Goal: Information Seeking & Learning: Learn about a topic

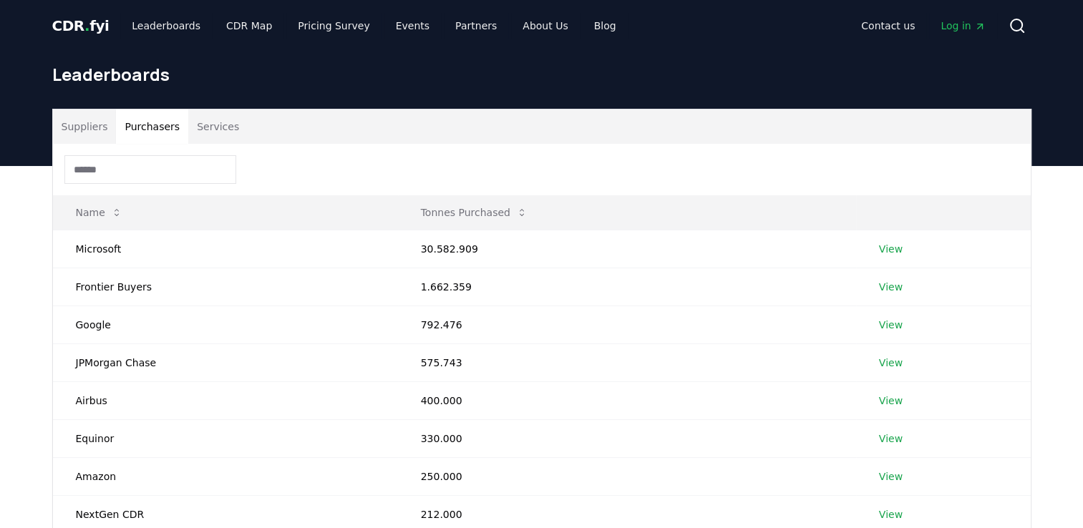
click at [152, 132] on button "Purchasers" at bounding box center [152, 127] width 72 height 34
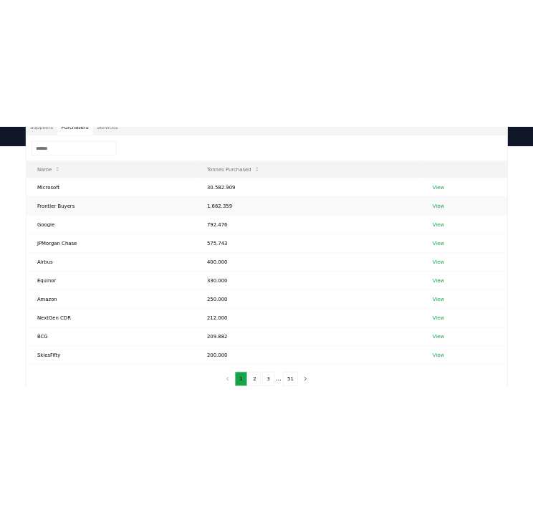
scroll to position [143, 0]
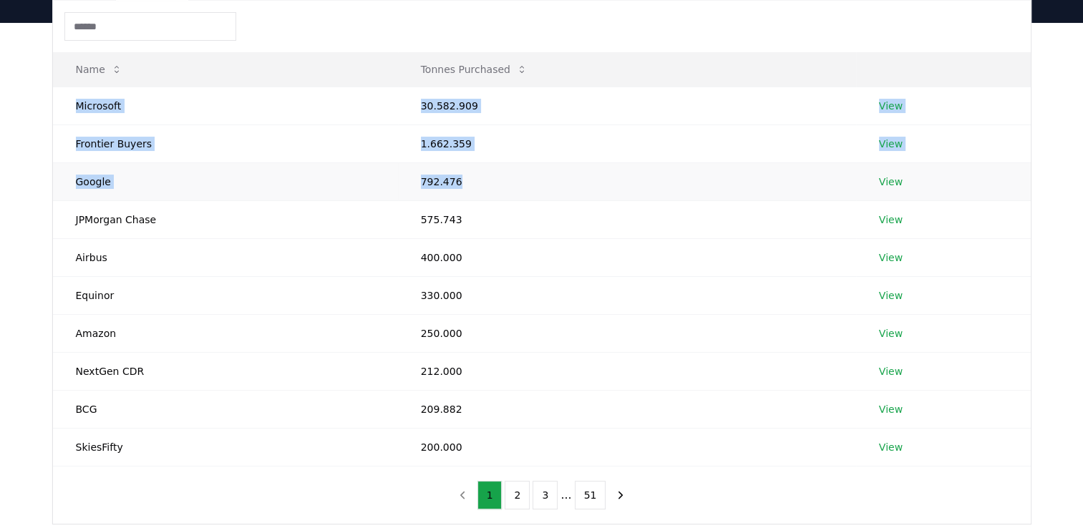
drag, startPoint x: 60, startPoint y: 102, endPoint x: 470, endPoint y: 181, distance: 417.1
click at [470, 181] on tbody "Microsoft 30.582.909 View Frontier Buyers 1.662.359 View Google 792.476 View JP…" at bounding box center [542, 277] width 978 height 380
click at [470, 181] on td "792.476" at bounding box center [627, 182] width 458 height 38
click at [113, 102] on td "Microsoft" at bounding box center [225, 106] width 345 height 38
drag, startPoint x: 68, startPoint y: 105, endPoint x: 470, endPoint y: 108, distance: 401.7
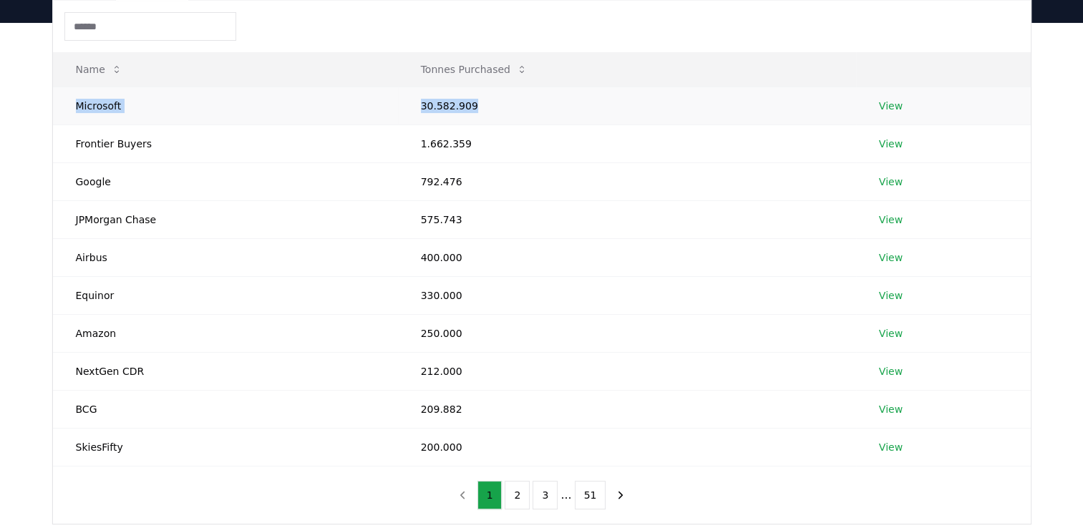
click at [470, 108] on tr "Microsoft 30.582.909 View" at bounding box center [542, 106] width 978 height 38
drag, startPoint x: 470, startPoint y: 108, endPoint x: 458, endPoint y: 103, distance: 12.5
copy tr "Microsoft 30.582.909"
click at [157, 206] on td "JPMorgan Chase" at bounding box center [225, 219] width 345 height 38
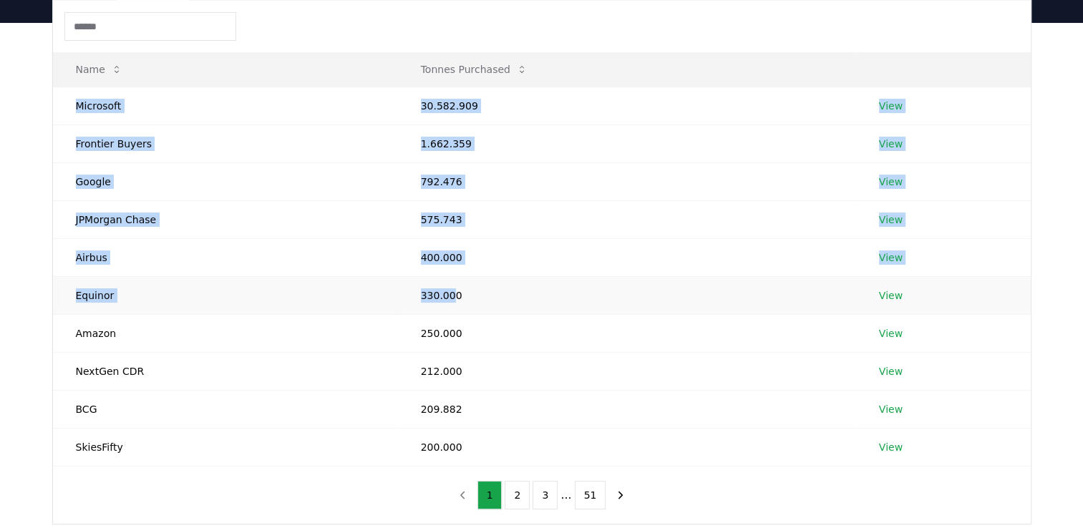
drag, startPoint x: 72, startPoint y: 105, endPoint x: 450, endPoint y: 299, distance: 424.7
click at [450, 299] on tbody "Microsoft 30.582.909 View Frontier Buyers 1.662.359 View Google 792.476 View JP…" at bounding box center [542, 277] width 978 height 380
click at [450, 299] on td "330.000" at bounding box center [627, 295] width 458 height 38
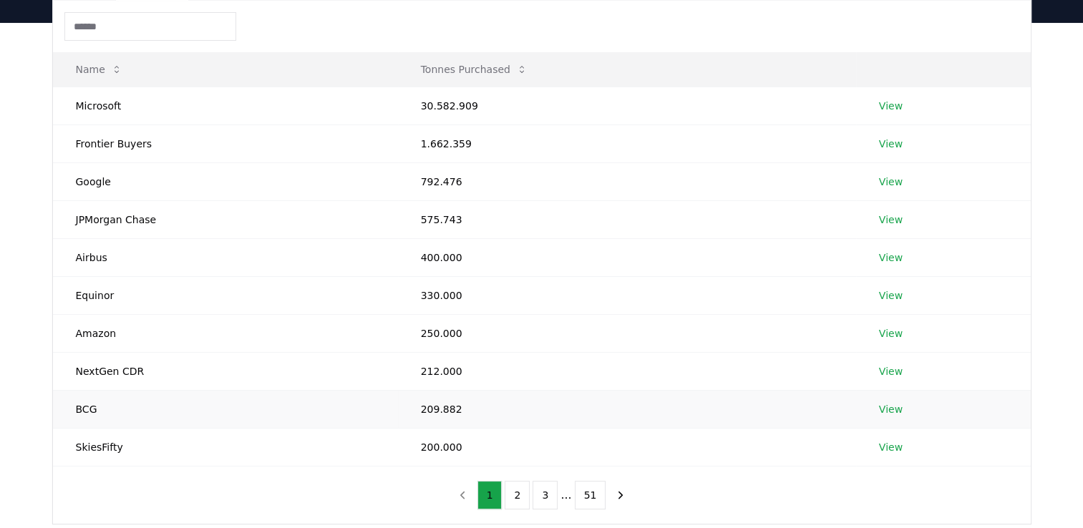
click at [605, 398] on td "209.882" at bounding box center [627, 409] width 458 height 38
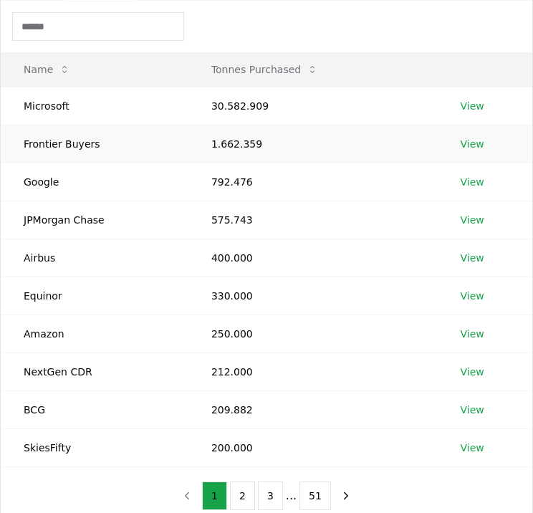
click at [218, 136] on td "1.662.359" at bounding box center [312, 144] width 249 height 38
drag, startPoint x: 211, startPoint y: 142, endPoint x: 271, endPoint y: 142, distance: 60.1
click at [271, 142] on td "1.662.359" at bounding box center [312, 144] width 249 height 38
copy td "1.662.359"
drag, startPoint x: 209, startPoint y: 178, endPoint x: 269, endPoint y: 186, distance: 60.8
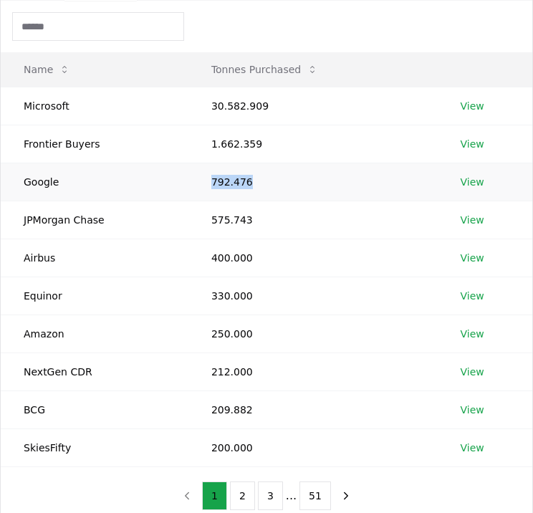
click at [269, 186] on td "792.476" at bounding box center [312, 182] width 249 height 38
drag, startPoint x: 269, startPoint y: 186, endPoint x: 232, endPoint y: 182, distance: 37.5
copy td "792.476"
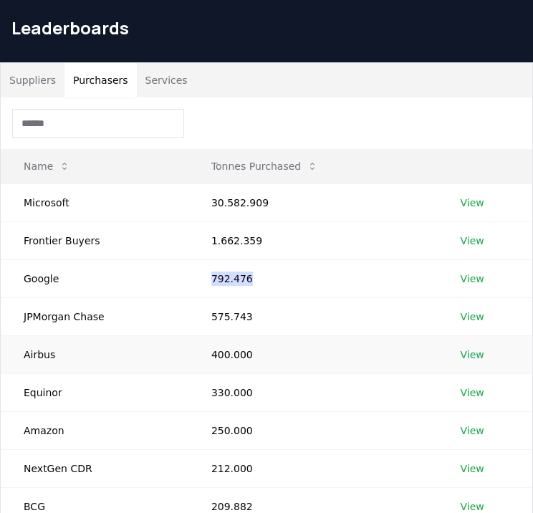
scroll to position [72, 0]
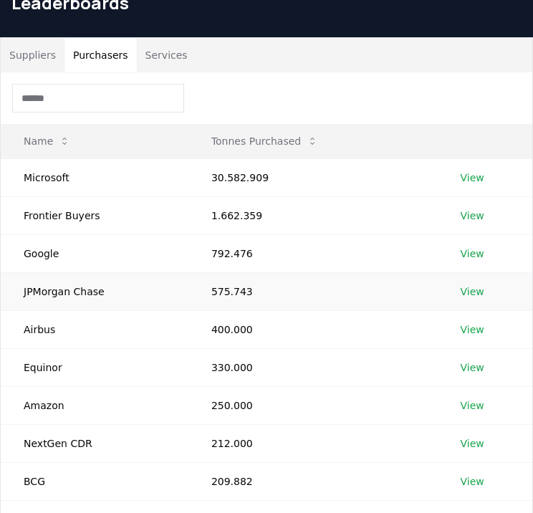
click at [201, 294] on td "575.743" at bounding box center [312, 291] width 249 height 38
drag, startPoint x: 208, startPoint y: 293, endPoint x: 258, endPoint y: 294, distance: 50.1
click at [258, 294] on td "575.743" at bounding box center [312, 291] width 249 height 38
copy td "575.743"
click at [194, 323] on td "400.000" at bounding box center [312, 329] width 249 height 38
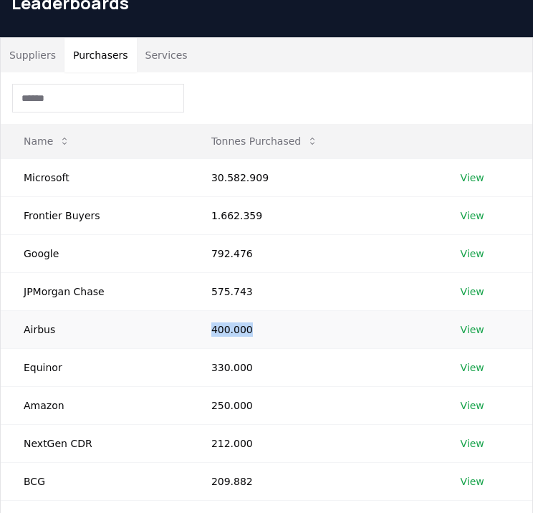
drag, startPoint x: 198, startPoint y: 329, endPoint x: 261, endPoint y: 329, distance: 62.3
click at [261, 329] on td "400.000" at bounding box center [312, 329] width 249 height 38
copy td "400.000"
click at [289, 102] on div at bounding box center [266, 98] width 531 height 52
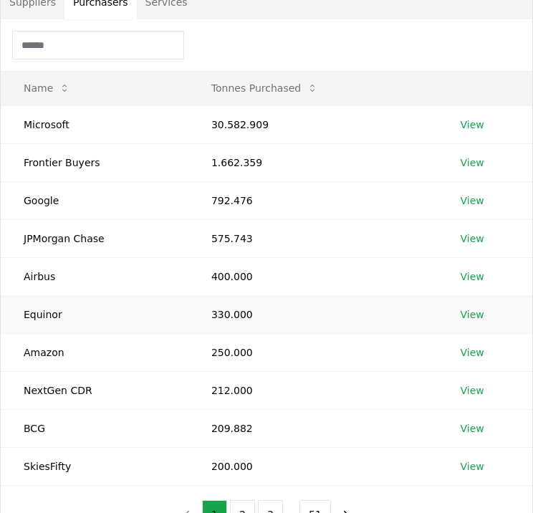
scroll to position [53, 0]
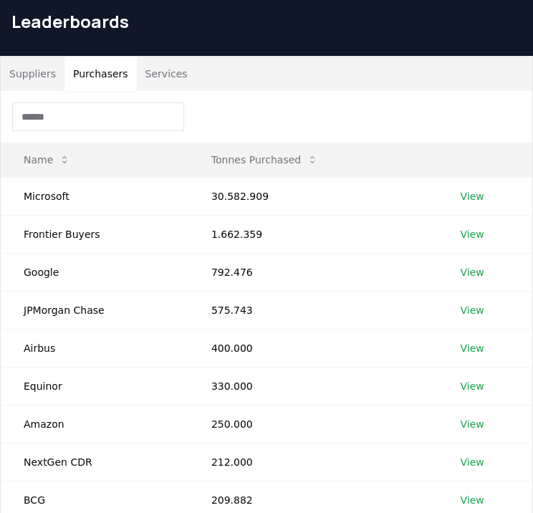
click at [49, 82] on button "Suppliers" at bounding box center [33, 74] width 64 height 34
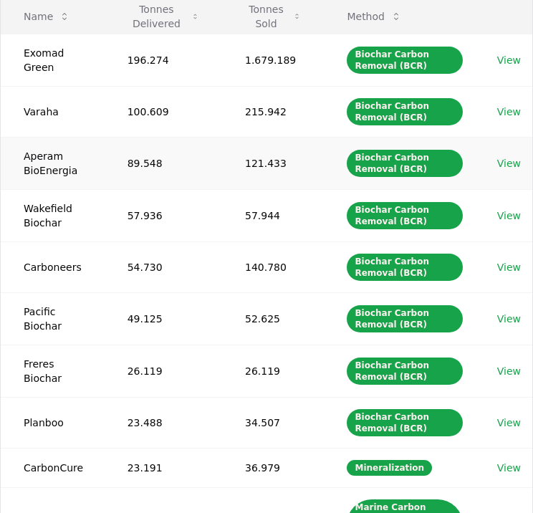
scroll to position [125, 0]
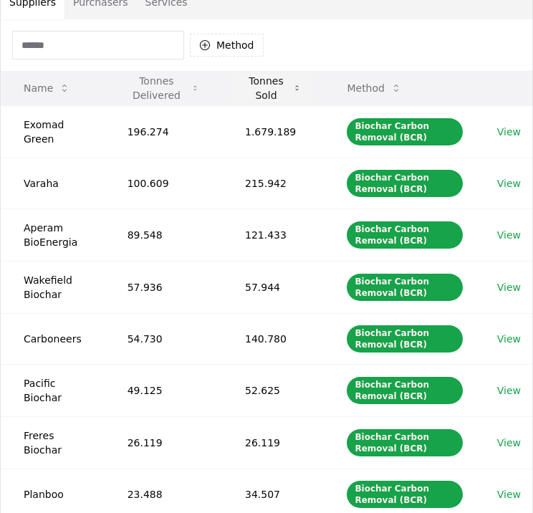
click at [294, 85] on icon at bounding box center [297, 87] width 8 height 11
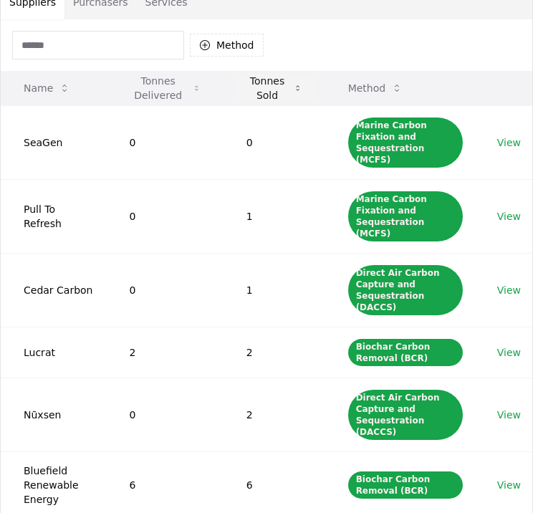
click at [294, 85] on button "Tonnes Sold" at bounding box center [274, 88] width 79 height 29
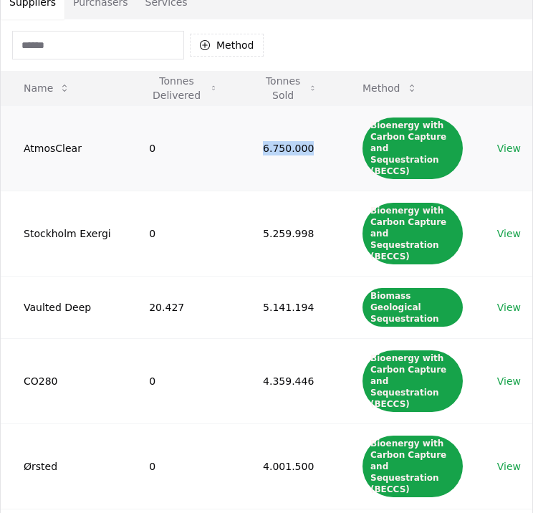
drag, startPoint x: 247, startPoint y: 140, endPoint x: 301, endPoint y: 137, distance: 53.7
click at [301, 137] on td "6.750.000" at bounding box center [290, 147] width 100 height 85
drag, startPoint x: 301, startPoint y: 137, endPoint x: 273, endPoint y: 133, distance: 28.3
copy td "6.750.000"
drag, startPoint x: 251, startPoint y: 193, endPoint x: 303, endPoint y: 198, distance: 51.8
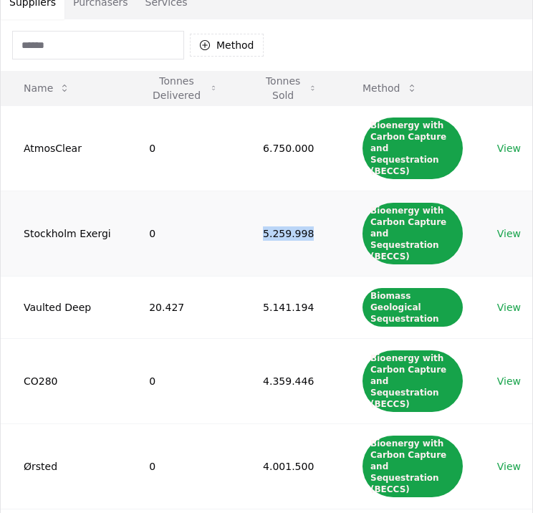
click at [303, 198] on td "5.259.998" at bounding box center [290, 232] width 100 height 85
copy td "5.259.998"
drag, startPoint x: 241, startPoint y: 260, endPoint x: 318, endPoint y: 260, distance: 77.3
click at [318, 276] on td "5.141.194" at bounding box center [290, 307] width 100 height 62
copy td "5.141.194"
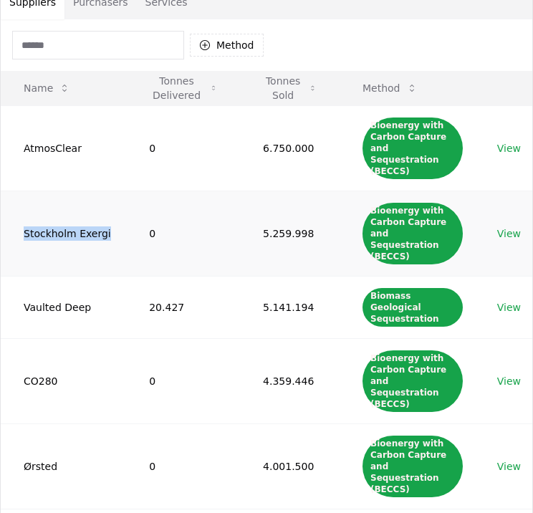
drag, startPoint x: 24, startPoint y: 197, endPoint x: 106, endPoint y: 203, distance: 82.6
click at [106, 203] on td "Stockholm Exergi" at bounding box center [63, 232] width 125 height 85
copy td "Stockholm Exergi"
drag, startPoint x: 24, startPoint y: 244, endPoint x: 93, endPoint y: 250, distance: 69.0
click at [93, 276] on td "Vaulted Deep" at bounding box center [63, 307] width 125 height 62
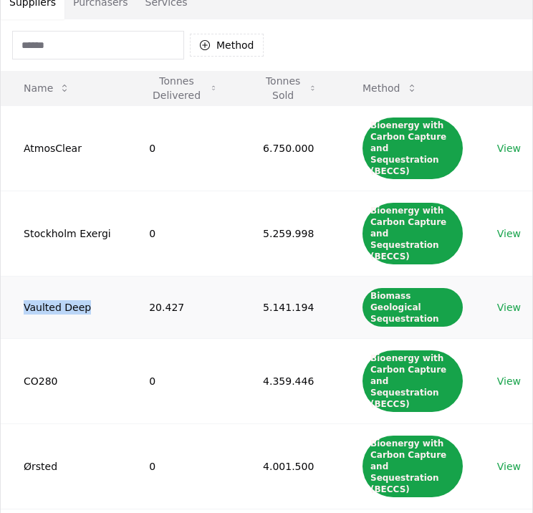
copy td "Vaulted Deep"
click at [317, 206] on td "5.259.998" at bounding box center [290, 232] width 100 height 85
click at [510, 141] on link "View" at bounding box center [509, 148] width 24 height 14
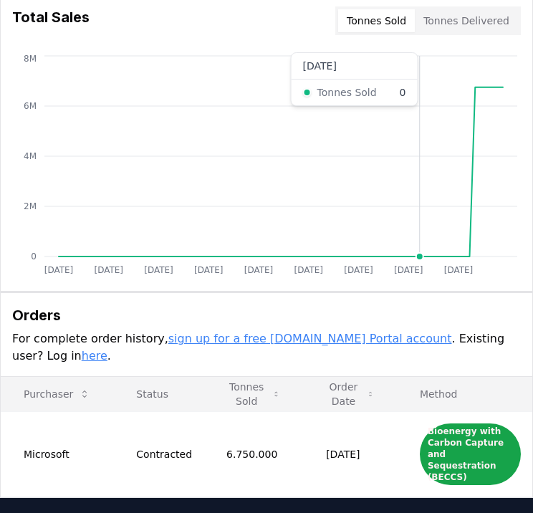
scroll to position [573, 0]
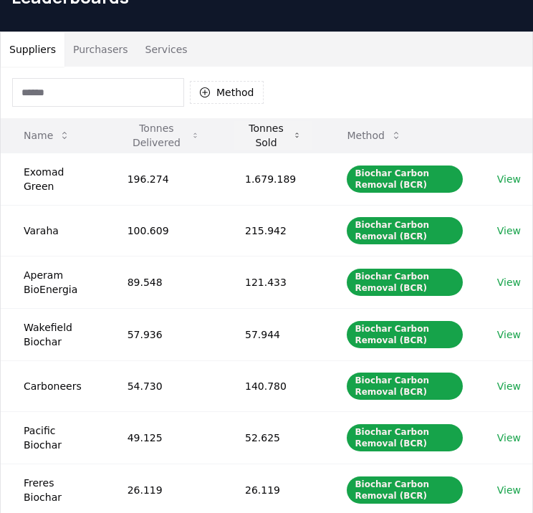
scroll to position [53, 0]
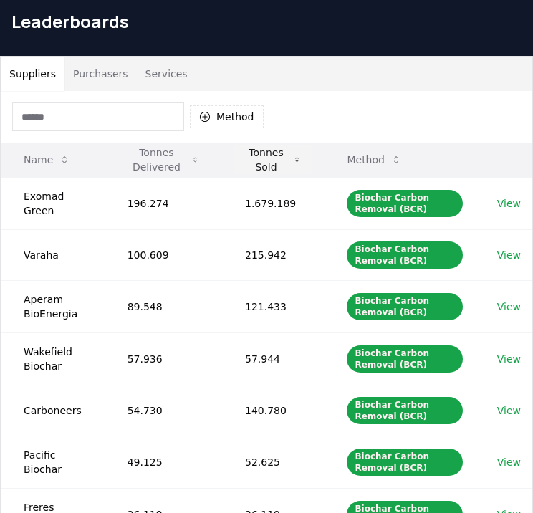
click at [298, 154] on icon at bounding box center [297, 159] width 8 height 11
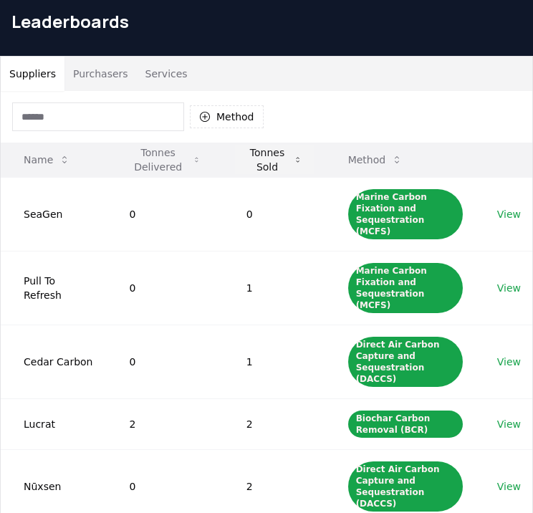
click at [299, 159] on icon at bounding box center [298, 159] width 8 height 11
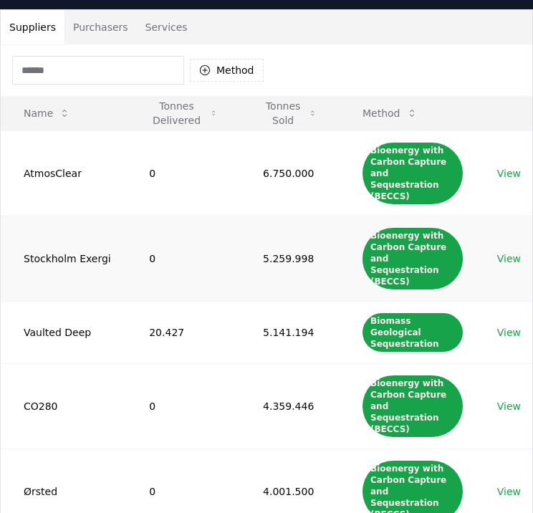
scroll to position [125, 0]
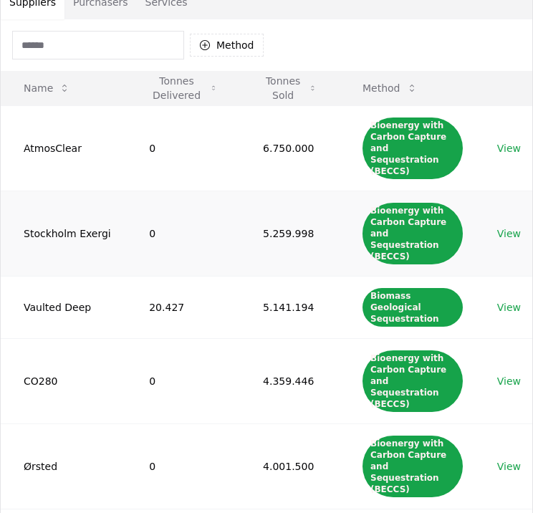
click at [504, 226] on link "View" at bounding box center [509, 233] width 24 height 14
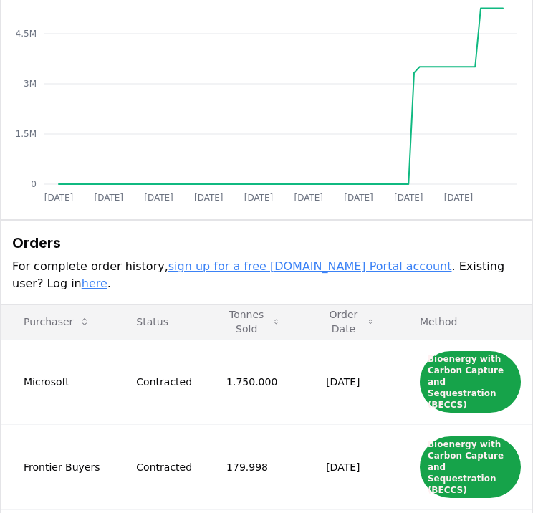
scroll to position [501, 0]
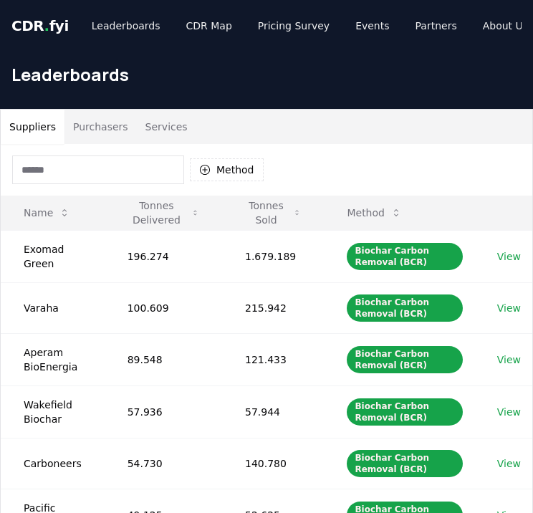
scroll to position [125, 0]
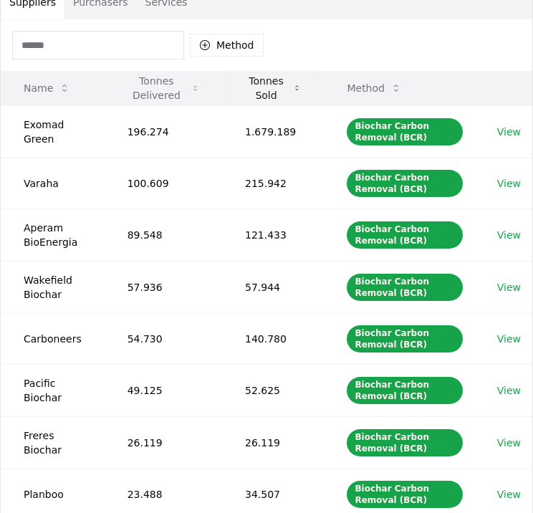
click at [301, 82] on icon at bounding box center [297, 87] width 8 height 11
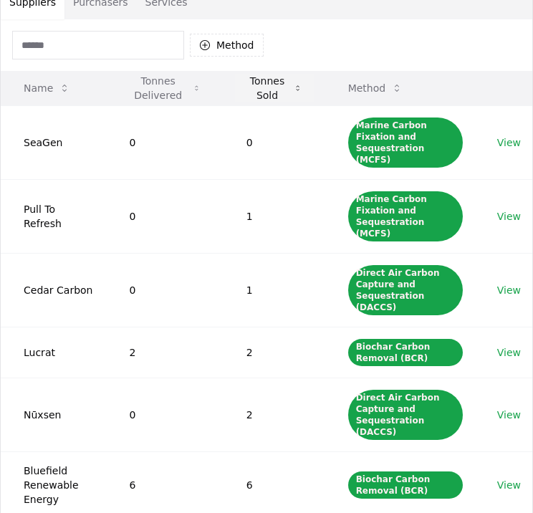
click at [297, 87] on icon at bounding box center [298, 87] width 8 height 11
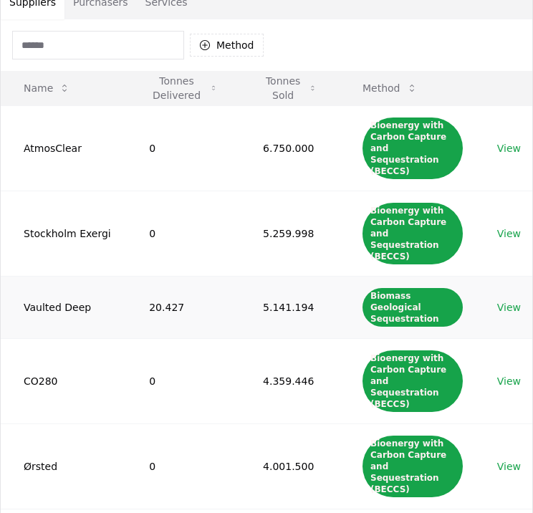
click at [509, 300] on link "View" at bounding box center [509, 307] width 24 height 14
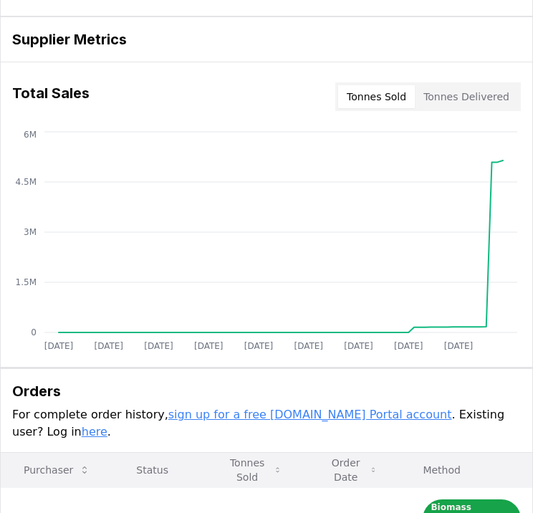
scroll to position [358, 0]
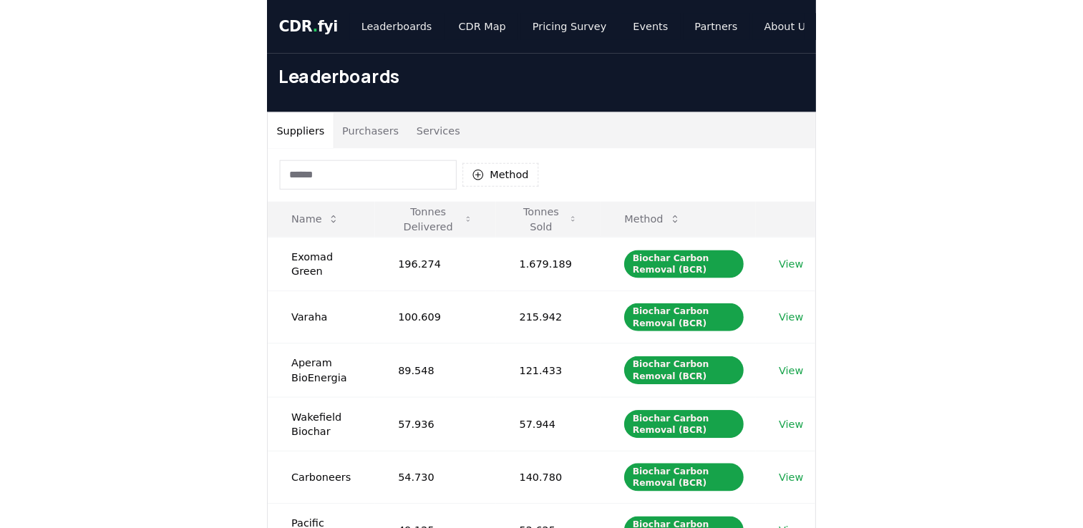
scroll to position [125, 0]
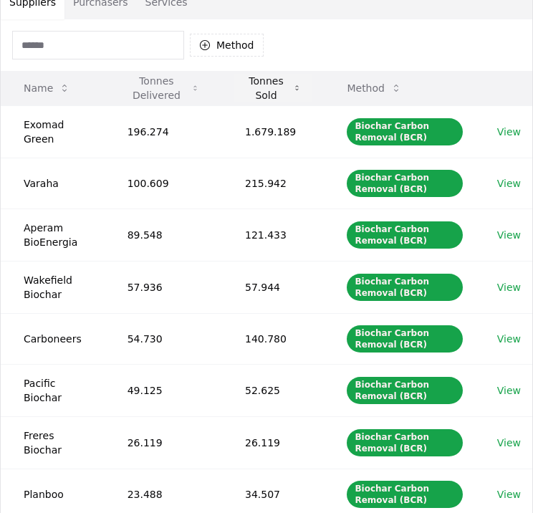
click at [289, 79] on button "Tonnes Sold" at bounding box center [272, 88] width 79 height 29
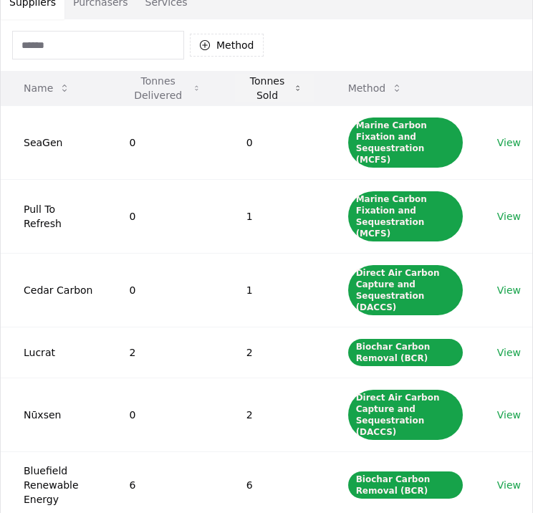
click at [291, 80] on button "Tonnes Sold" at bounding box center [274, 88] width 79 height 29
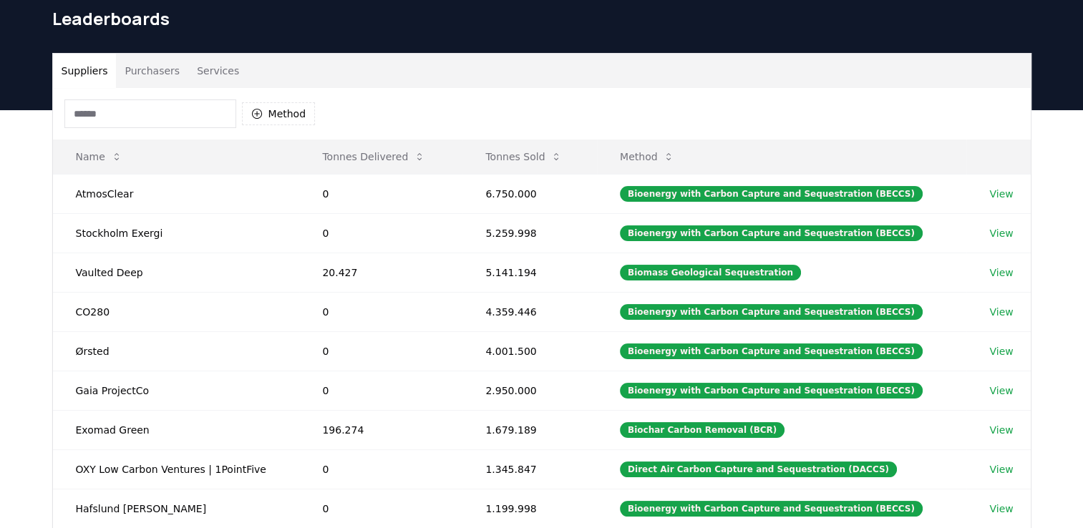
scroll to position [0, 0]
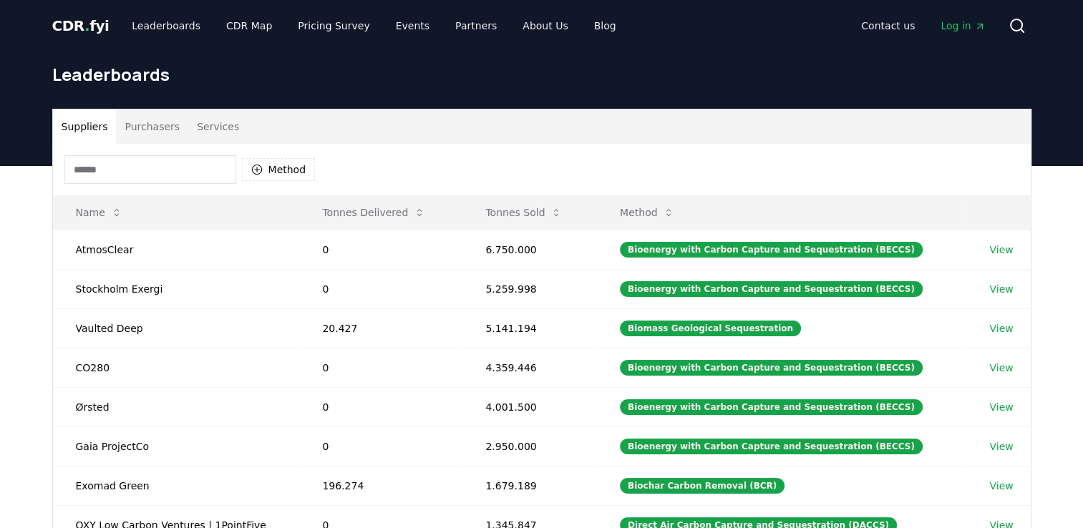
click at [84, 28] on span "CDR . fyi" at bounding box center [80, 25] width 57 height 17
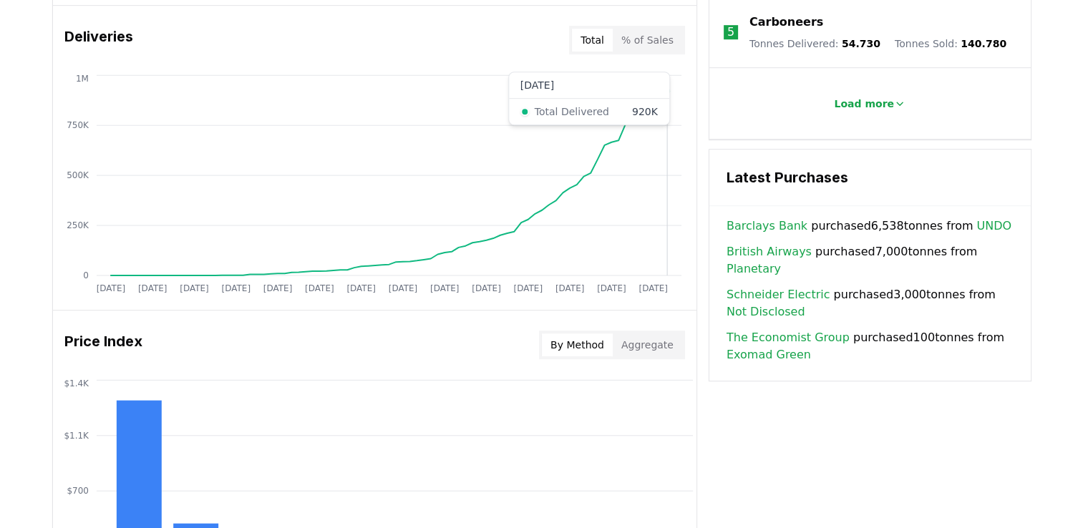
scroll to position [788, 0]
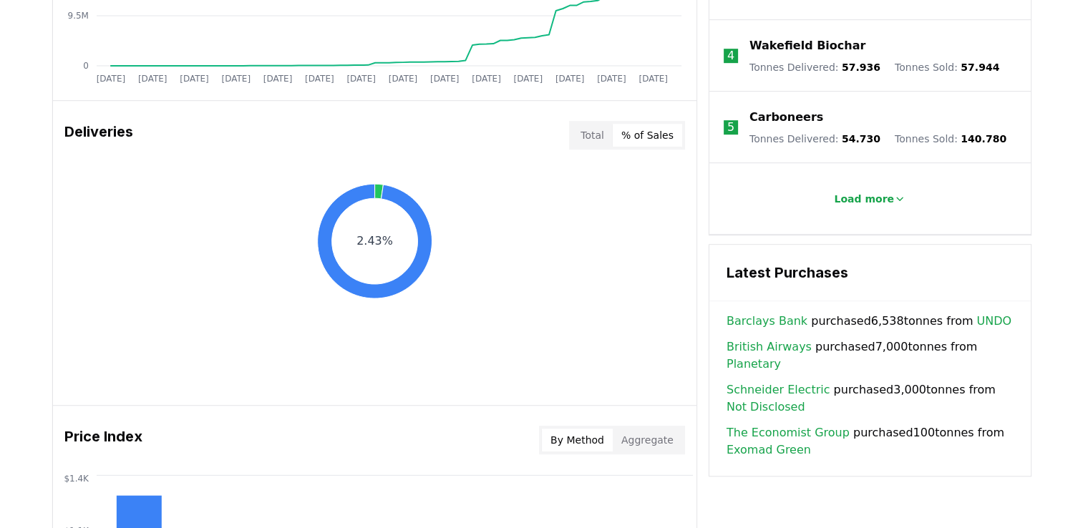
click at [532, 135] on button "% of Sales" at bounding box center [647, 135] width 69 height 23
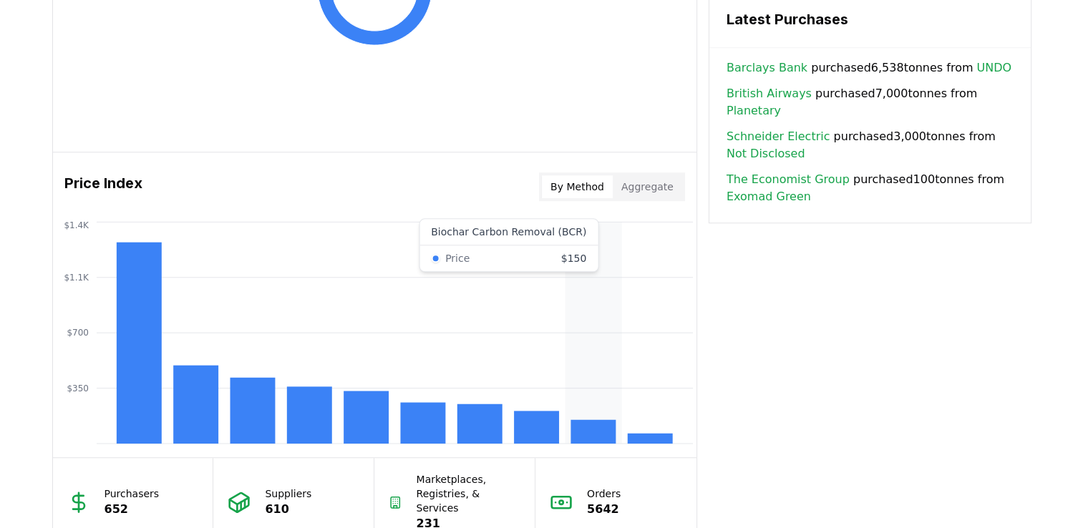
scroll to position [1074, 0]
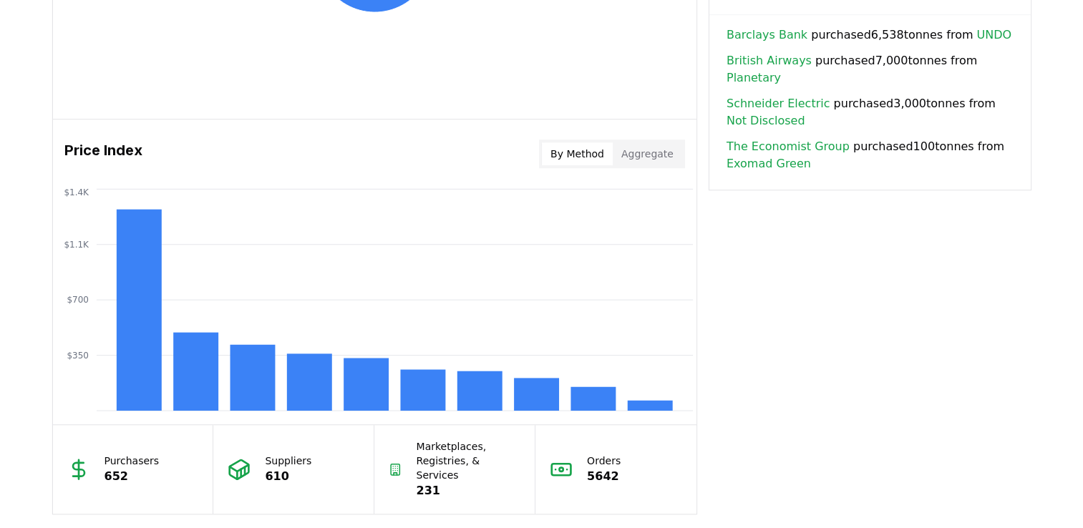
click at [532, 167] on div "By Method Aggregate" at bounding box center [612, 154] width 146 height 29
click at [532, 155] on button "Aggregate" at bounding box center [647, 153] width 69 height 23
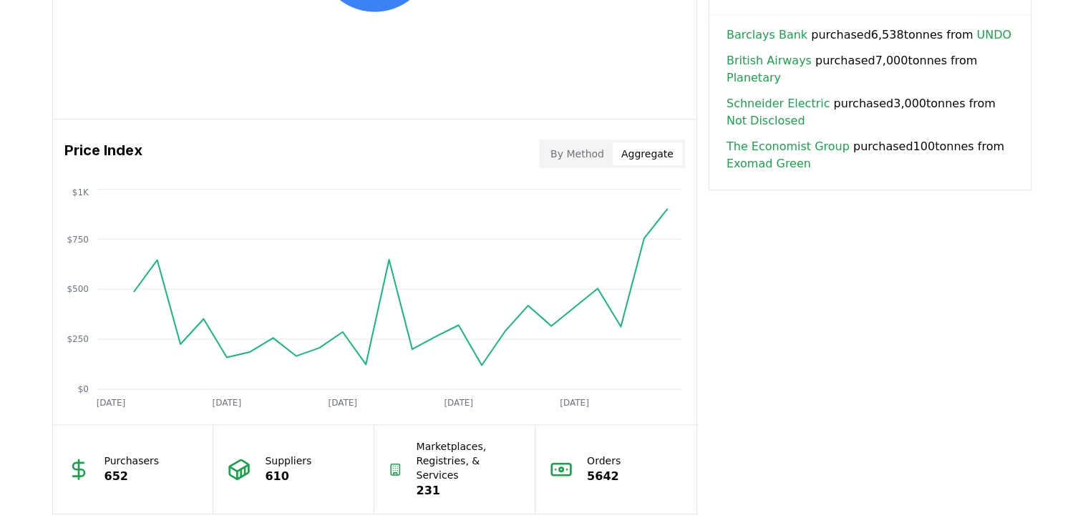
click at [532, 160] on button "By Method" at bounding box center [577, 153] width 71 height 23
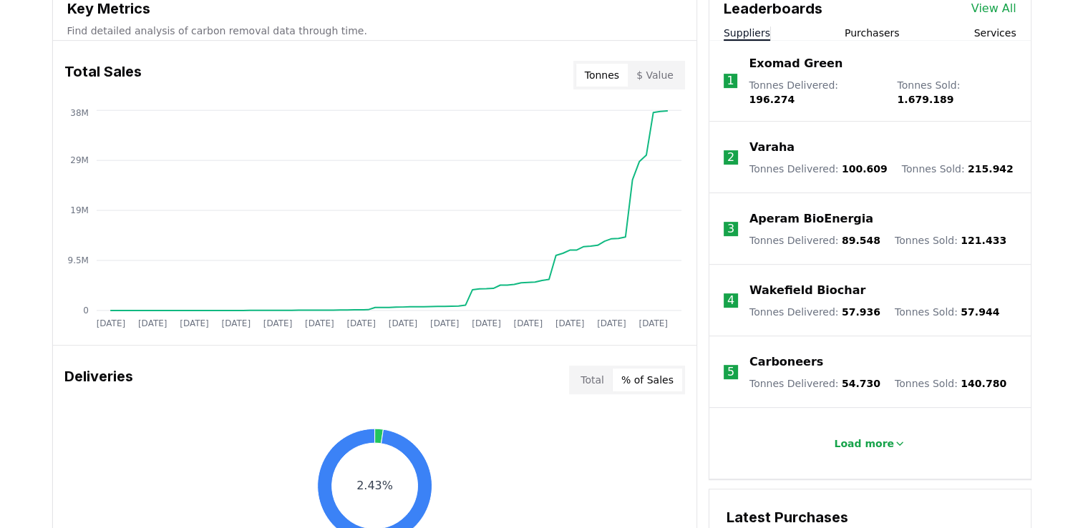
scroll to position [471, 0]
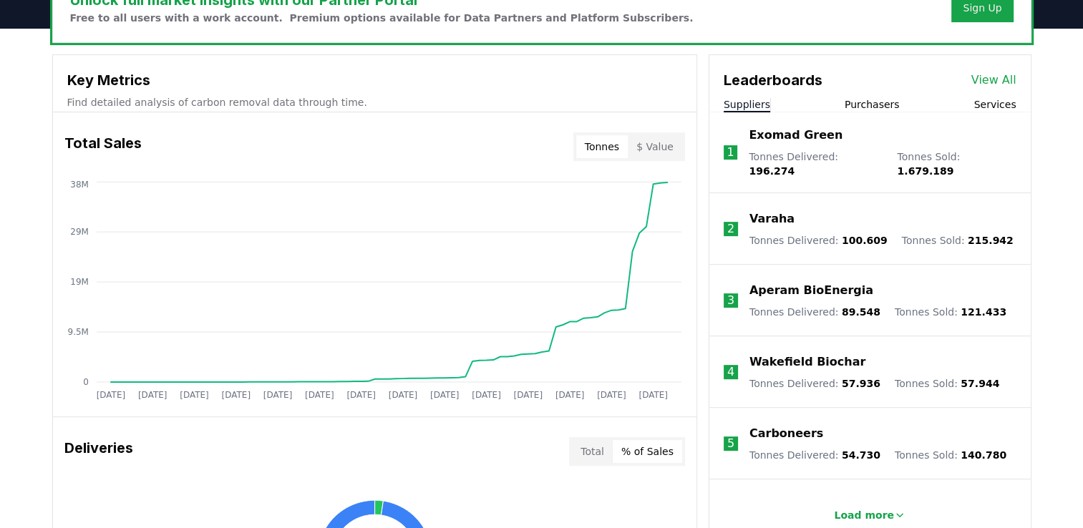
click at [532, 148] on button "$ Value" at bounding box center [655, 146] width 54 height 23
click at [532, 148] on button "Tonnes" at bounding box center [602, 146] width 52 height 23
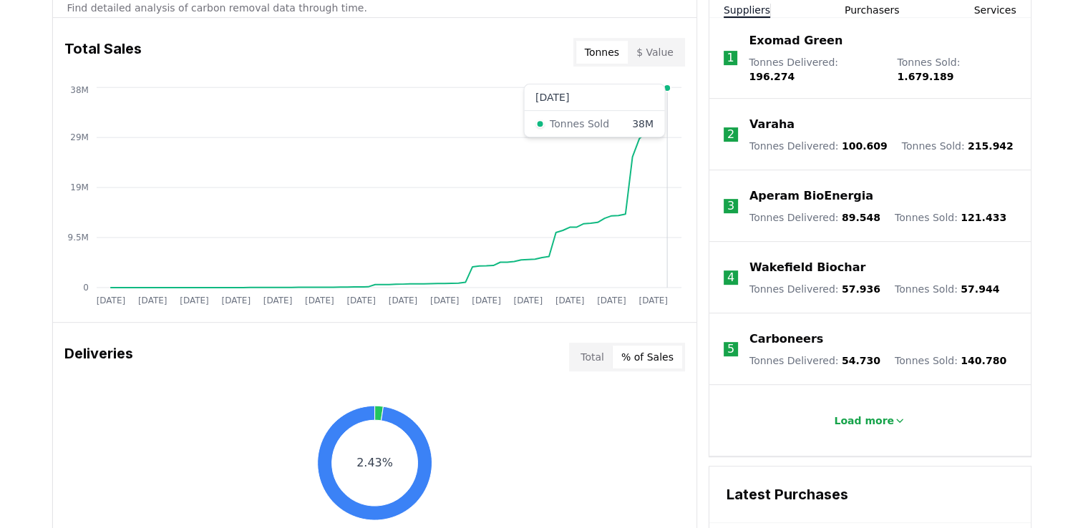
scroll to position [543, 0]
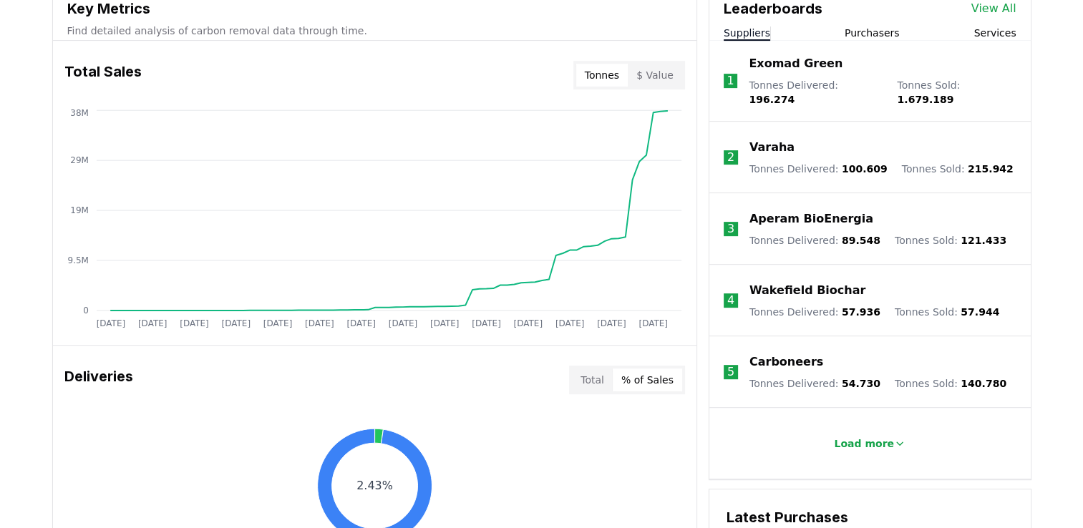
click at [532, 91] on div "Total Sales Tonnes $ Value" at bounding box center [375, 75] width 644 height 52
click at [532, 87] on div "Tonnes $ Value" at bounding box center [630, 75] width 112 height 29
click at [532, 81] on button "$ Value" at bounding box center [655, 75] width 54 height 23
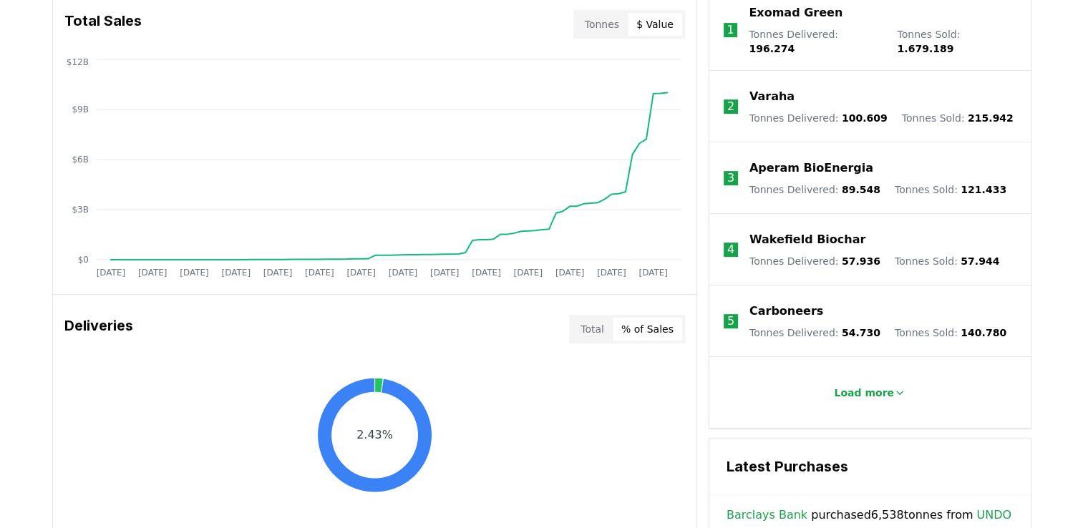
scroll to position [758, 0]
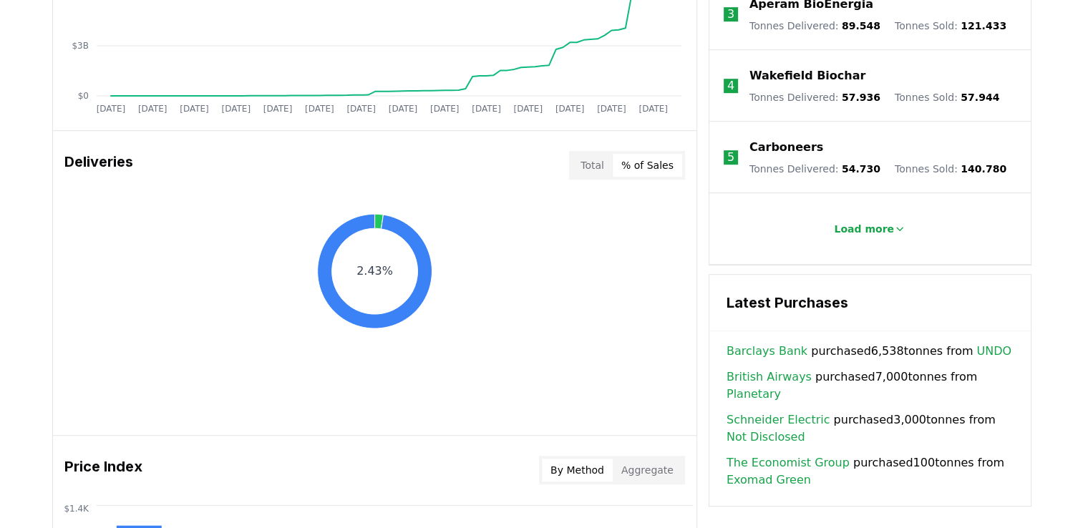
click at [532, 170] on button "Total" at bounding box center [592, 165] width 41 height 23
click at [532, 169] on button "% of Sales" at bounding box center [647, 165] width 69 height 23
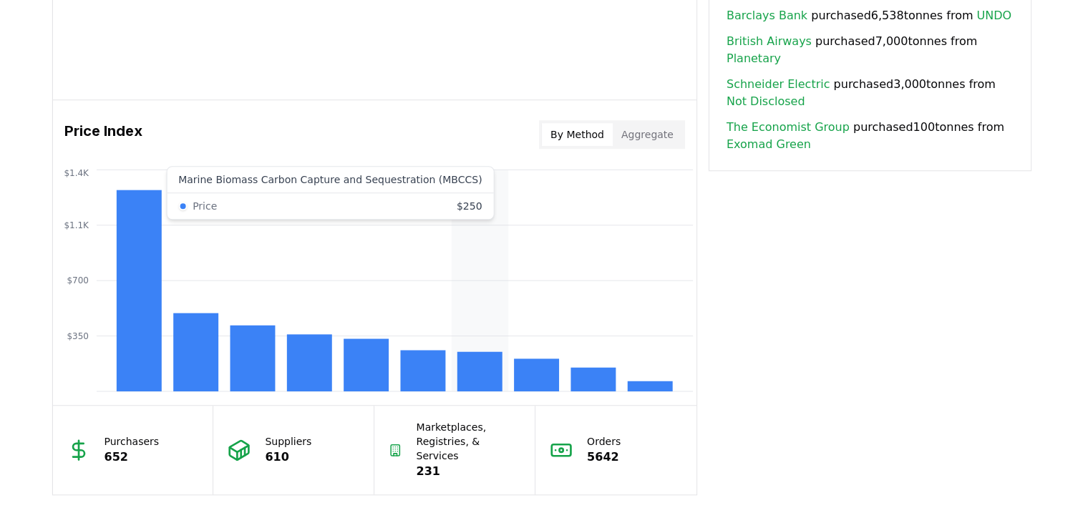
scroll to position [1116, 0]
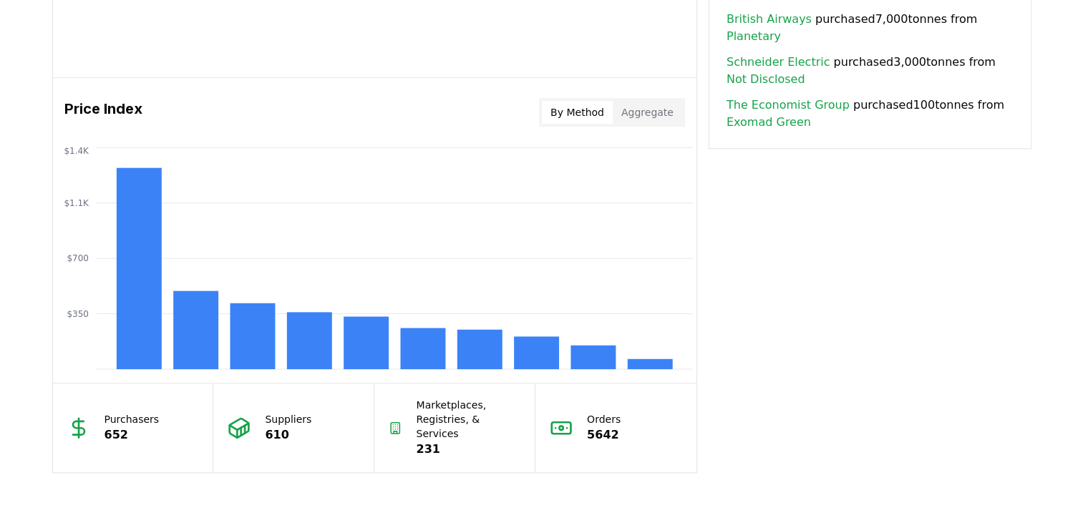
click at [532, 97] on link "The Economist Group" at bounding box center [788, 105] width 123 height 17
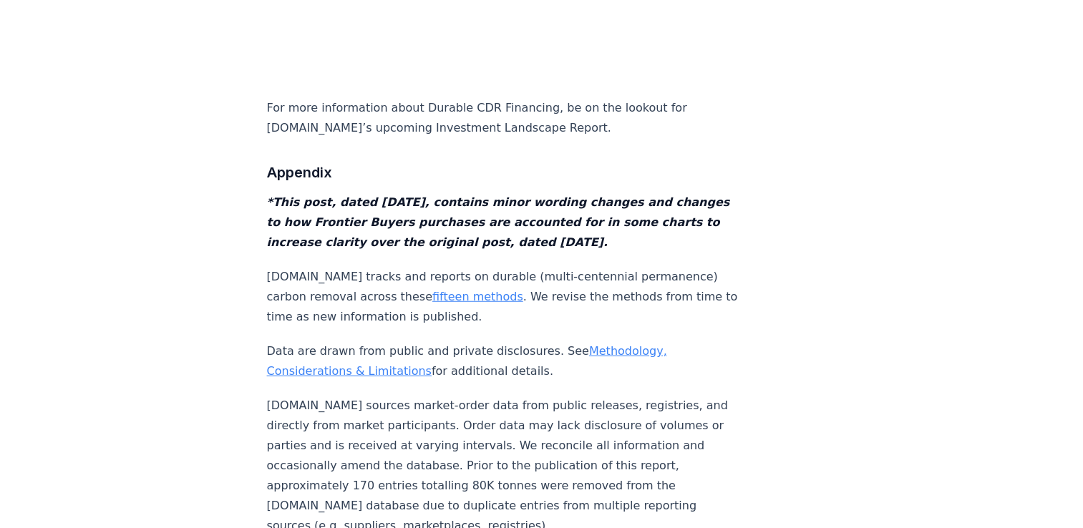
scroll to position [14267, 0]
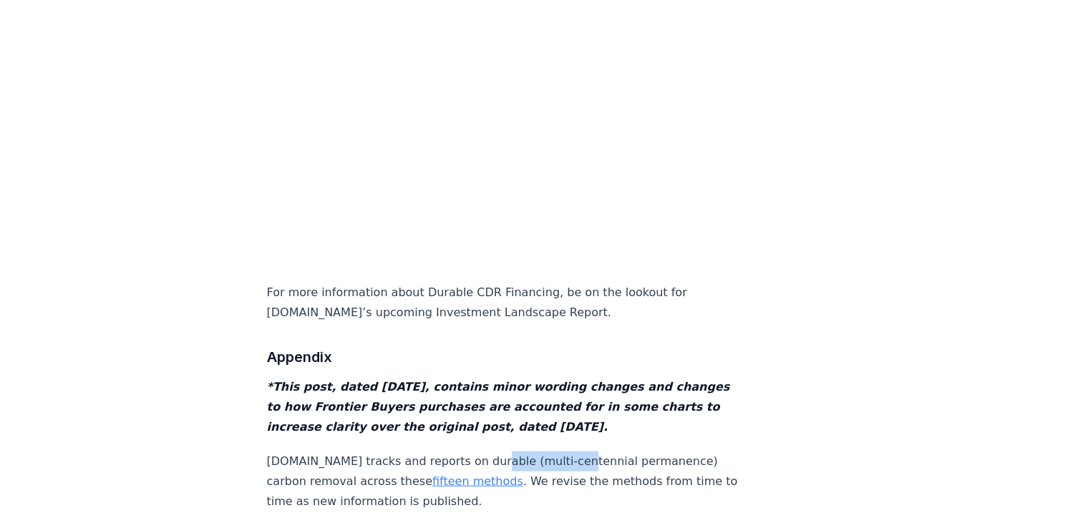
drag, startPoint x: 470, startPoint y: 375, endPoint x: 549, endPoint y: 377, distance: 78.1
click at [549, 452] on p "[DOMAIN_NAME] tracks and reports on durable (multi-centennial permanence) carbo…" at bounding box center [504, 482] width 474 height 60
click at [547, 452] on p "[DOMAIN_NAME] tracks and reports on durable (multi-centennial permanence) carbo…" at bounding box center [504, 482] width 474 height 60
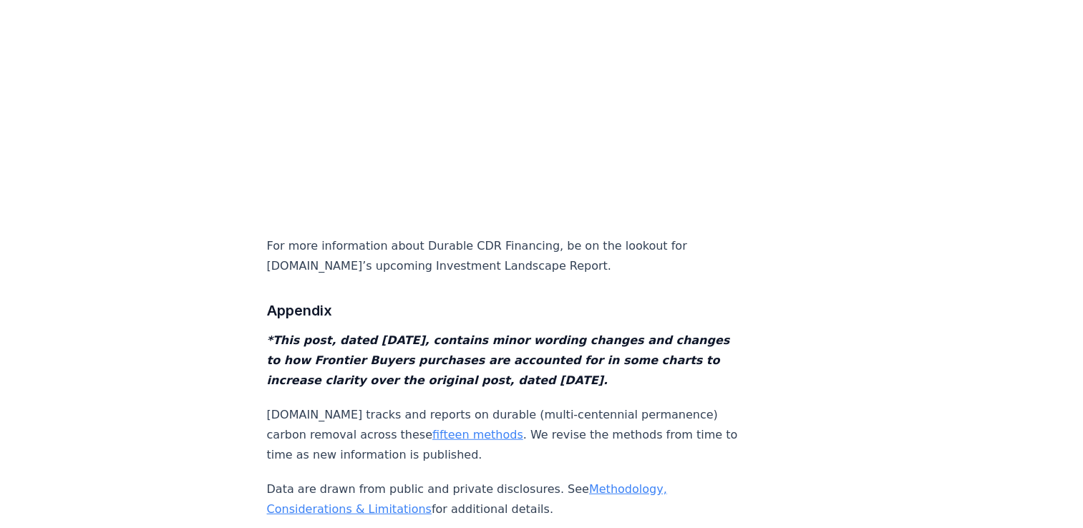
scroll to position [14339, 0]
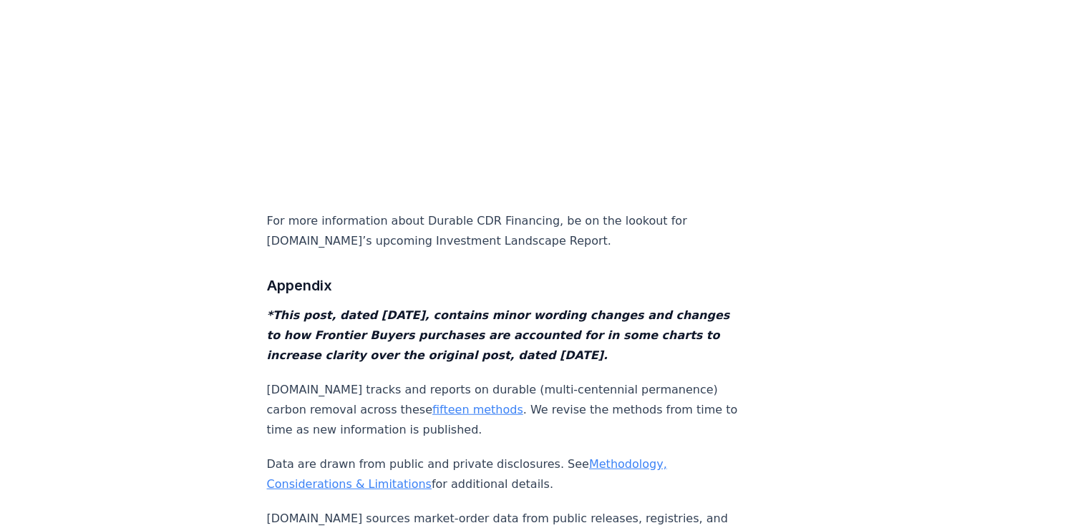
click at [433, 403] on link "fifteen methods" at bounding box center [478, 410] width 91 height 14
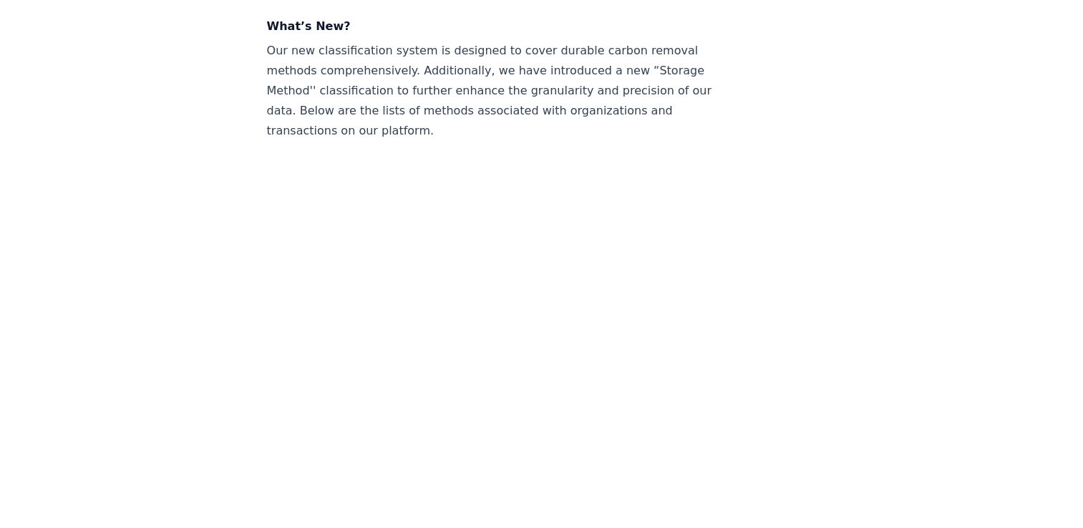
scroll to position [788, 0]
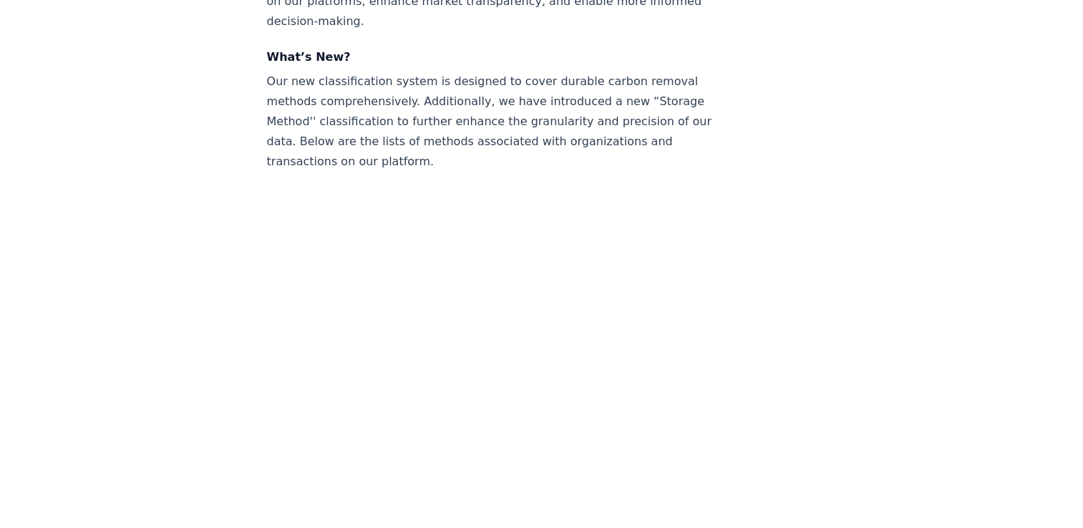
click at [750, 295] on article "June 12, 2024 Introducing the New Methods Classification at CDR.fyi At CDR.fyi,…" at bounding box center [542, 495] width 550 height 2462
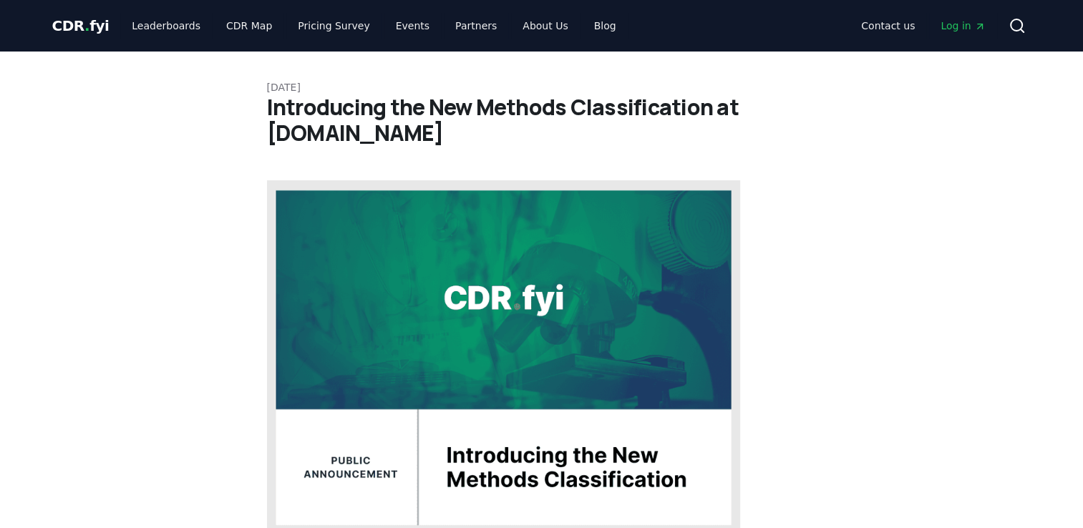
scroll to position [358, 0]
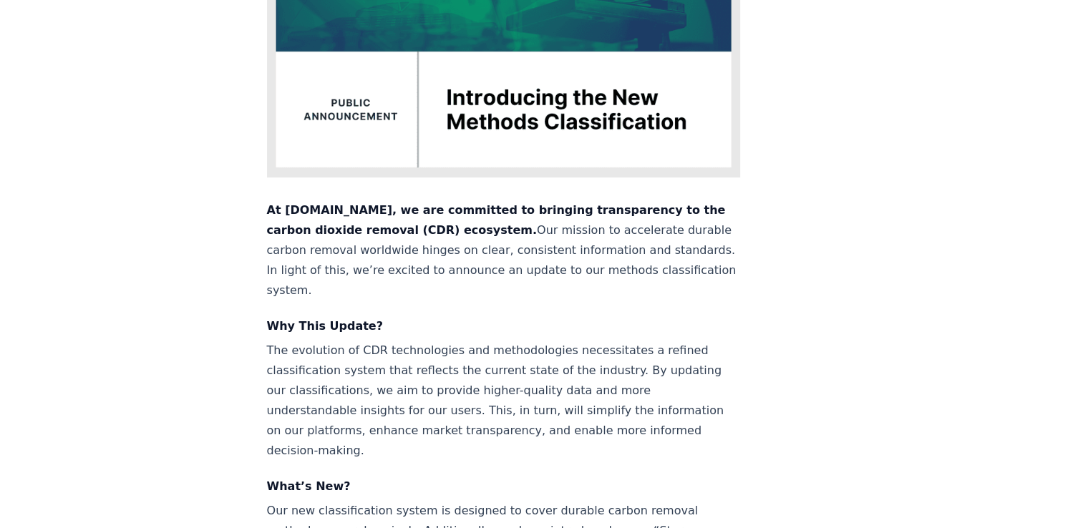
click at [273, 203] on strong "At CDR.fyi, we are committed to bringing transparency to the carbon dioxide rem…" at bounding box center [496, 220] width 459 height 34
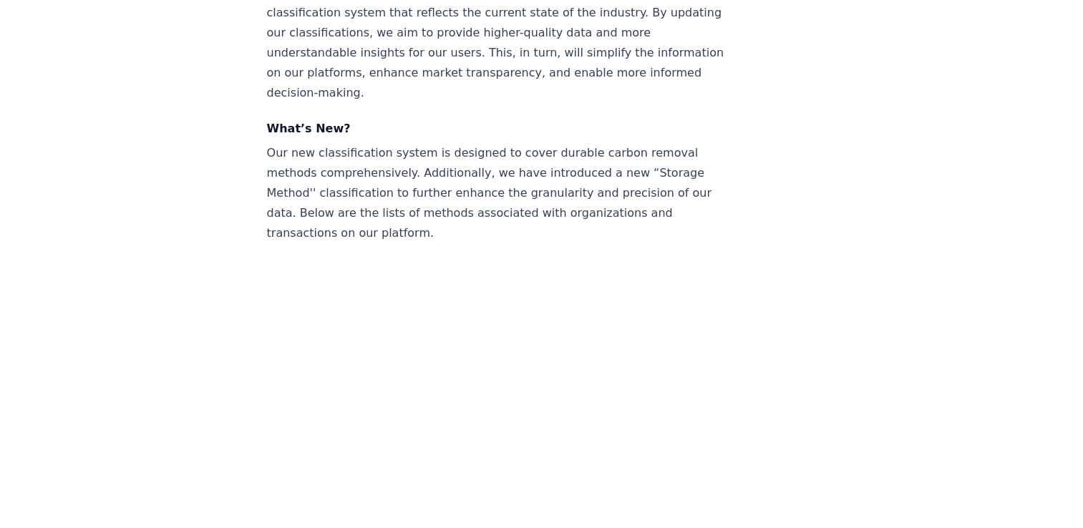
scroll to position [788, 0]
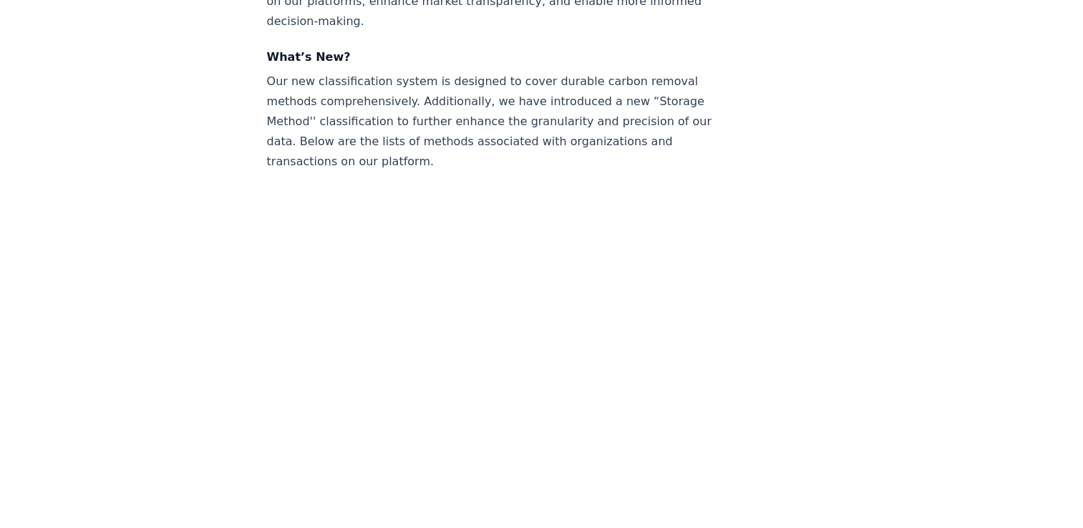
click at [253, 227] on div "June 12, 2024 Introducing the New Methods Classification at CDR.fyi At CDR.fyi,…" at bounding box center [542, 495] width 1002 height 2462
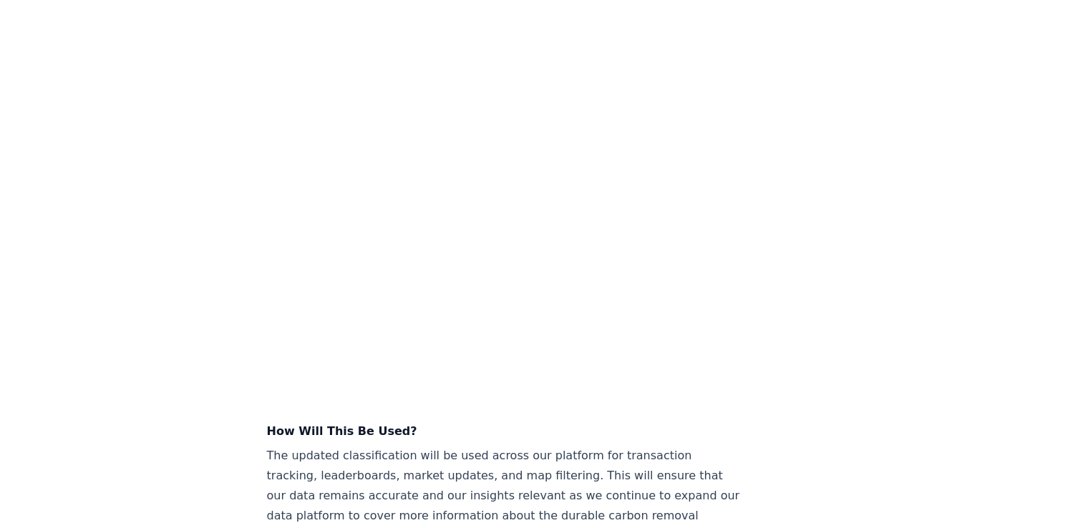
scroll to position [1002, 0]
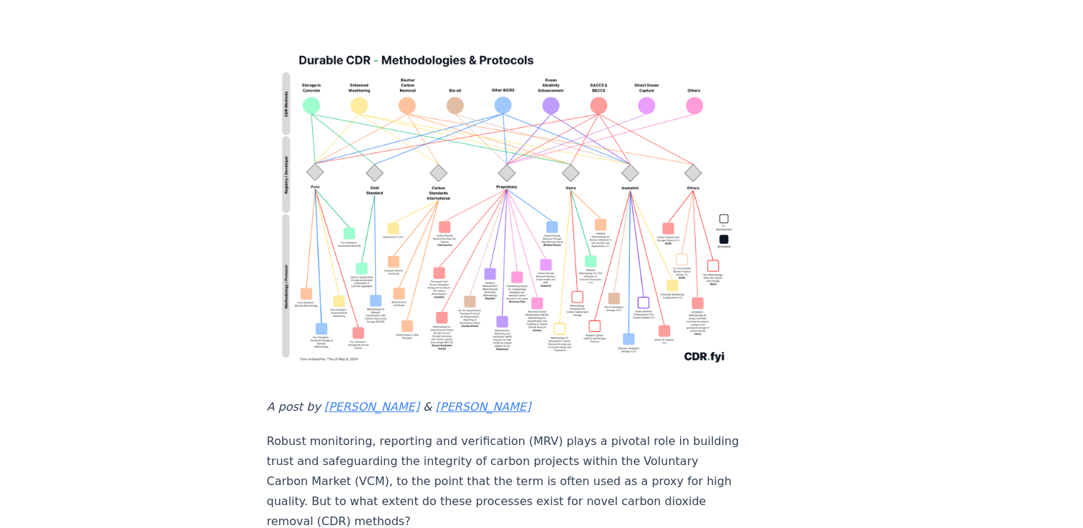
scroll to position [143, 0]
click at [539, 228] on img at bounding box center [504, 206] width 474 height 338
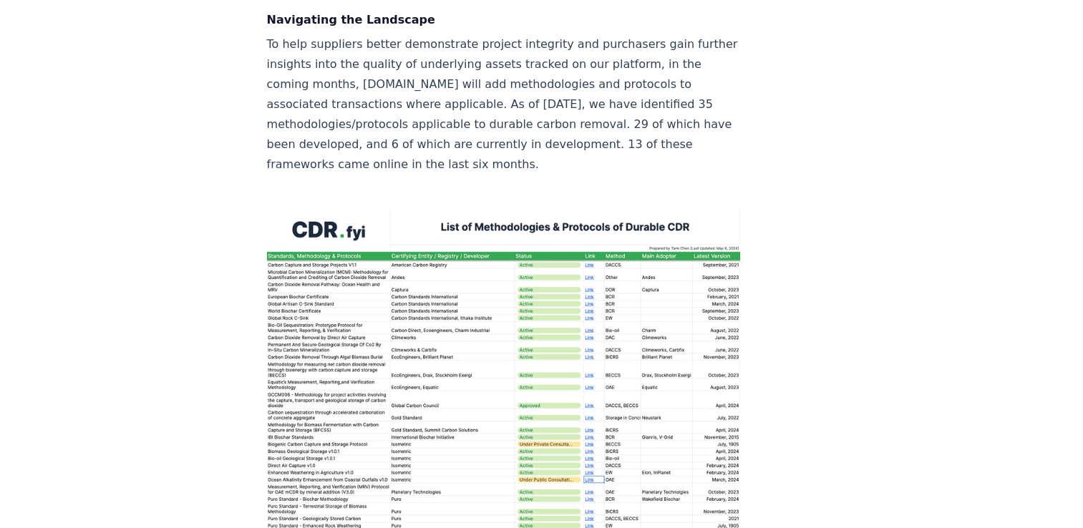
scroll to position [2005, 0]
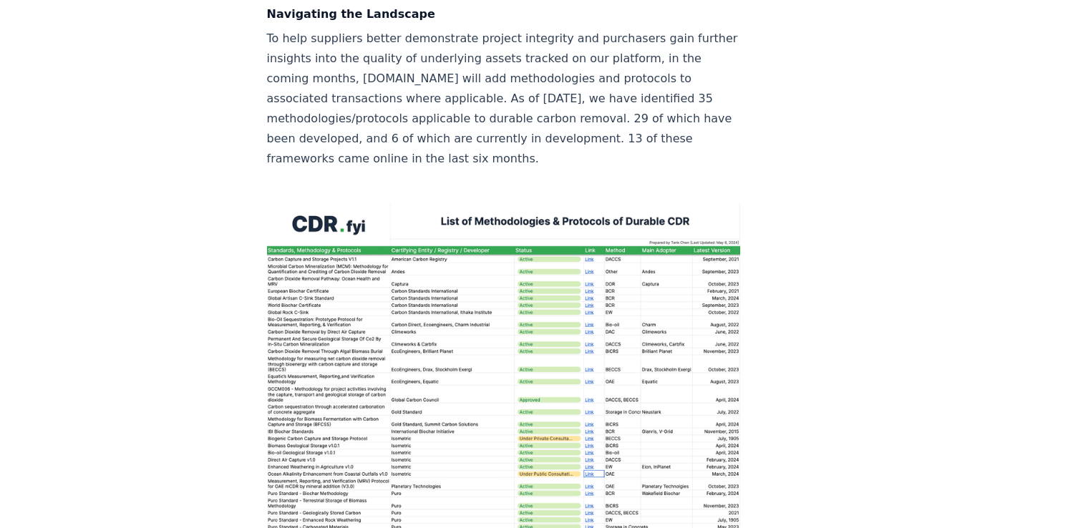
click at [526, 256] on img at bounding box center [504, 386] width 474 height 367
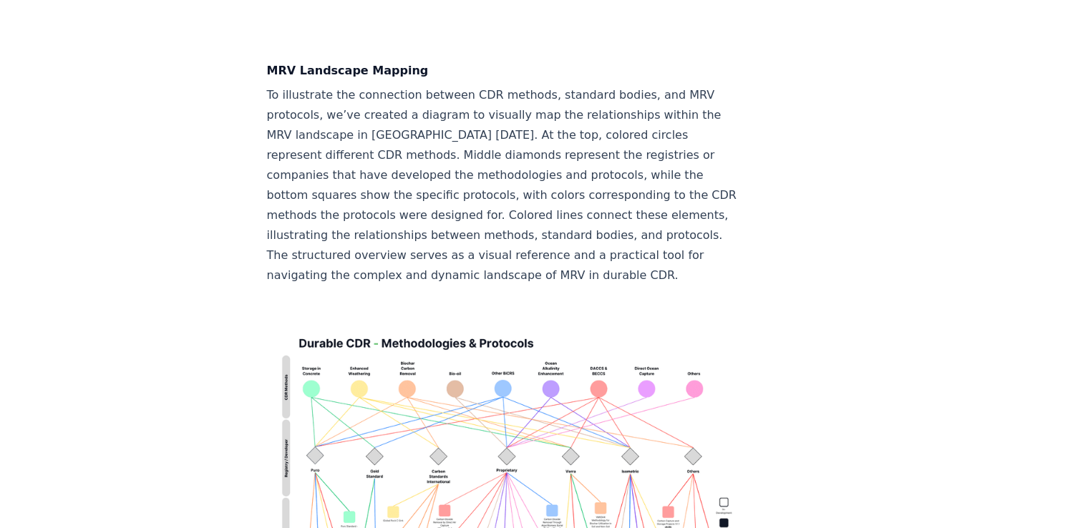
scroll to position [3652, 0]
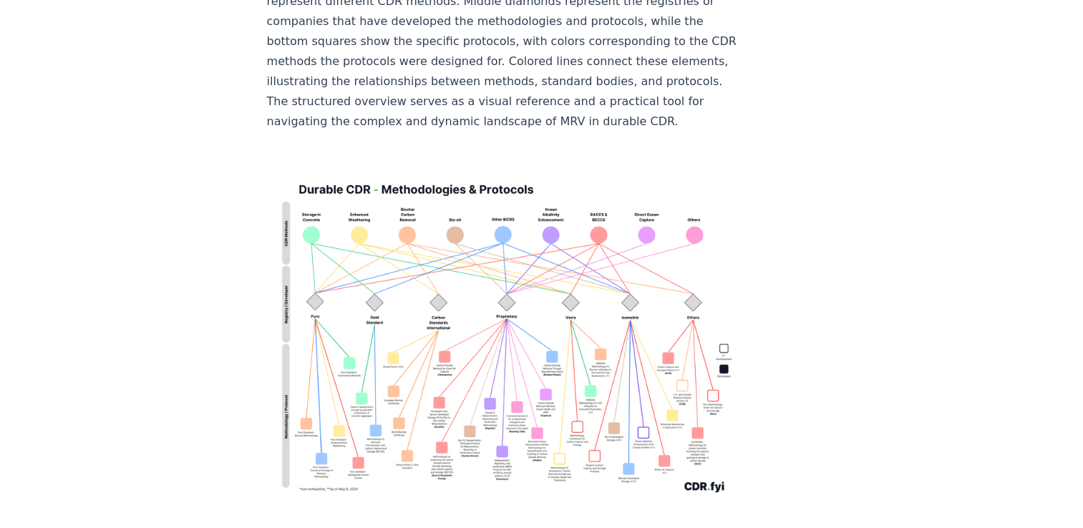
click at [354, 179] on img at bounding box center [504, 335] width 474 height 338
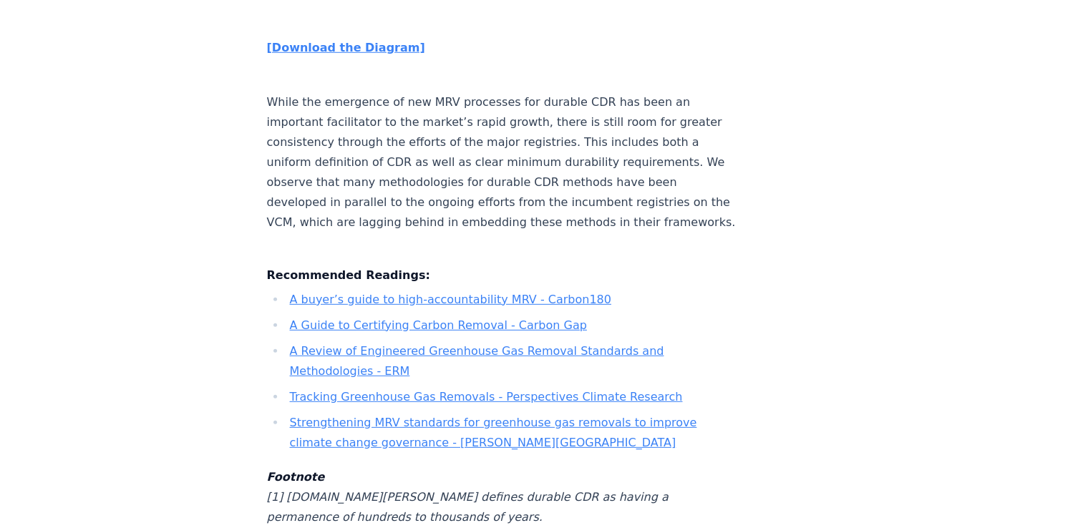
scroll to position [4225, 0]
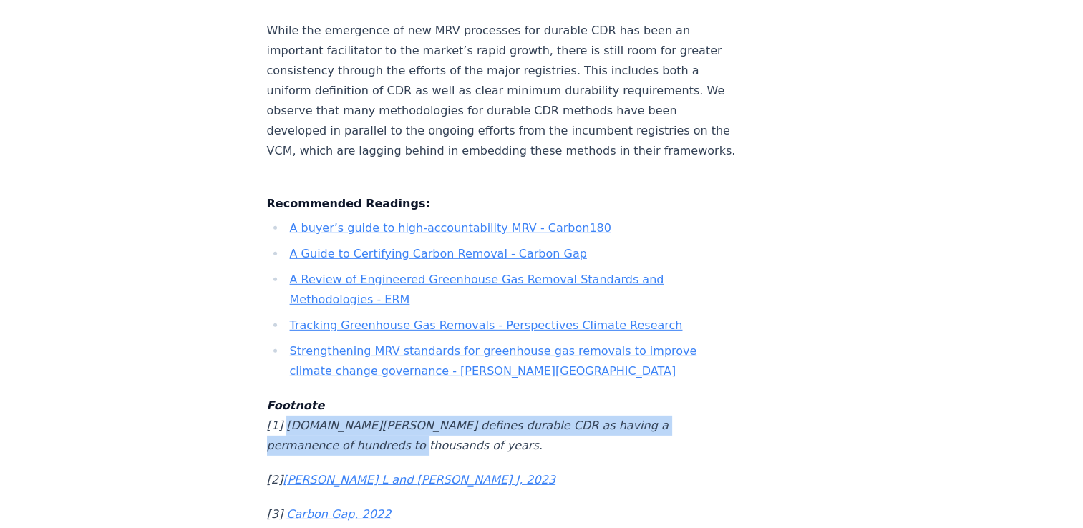
drag, startPoint x: 284, startPoint y: 313, endPoint x: 421, endPoint y: 335, distance: 139.3
click at [421, 396] on p "Footnote [1] [DOMAIN_NAME][PERSON_NAME] defines durable CDR as having a permane…" at bounding box center [504, 426] width 474 height 60
drag, startPoint x: 421, startPoint y: 335, endPoint x: 334, endPoint y: 322, distance: 88.4
copy em "[DOMAIN_NAME][PERSON_NAME] defines durable CDR as having a permanence of hundre…"
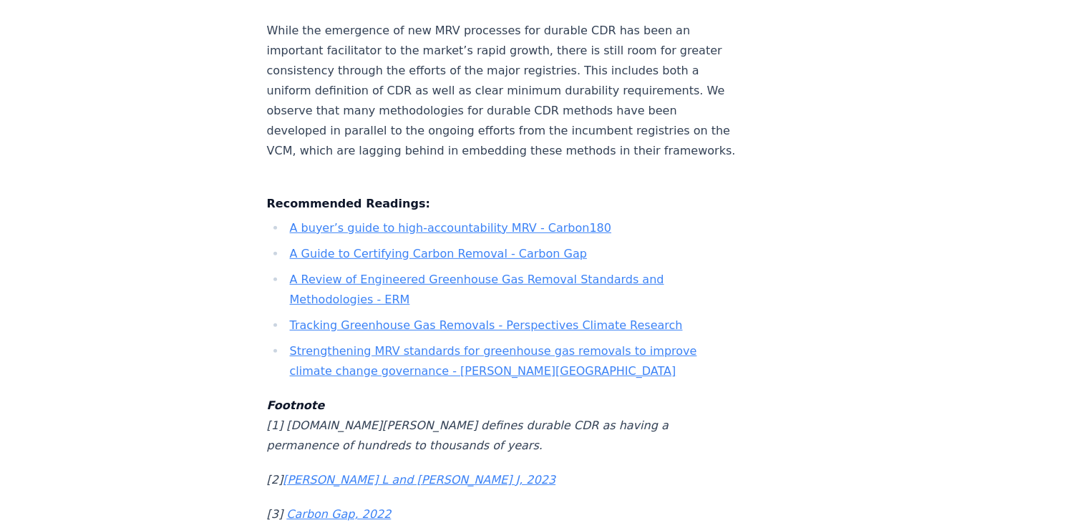
drag, startPoint x: 232, startPoint y: 178, endPoint x: 241, endPoint y: 175, distance: 9.1
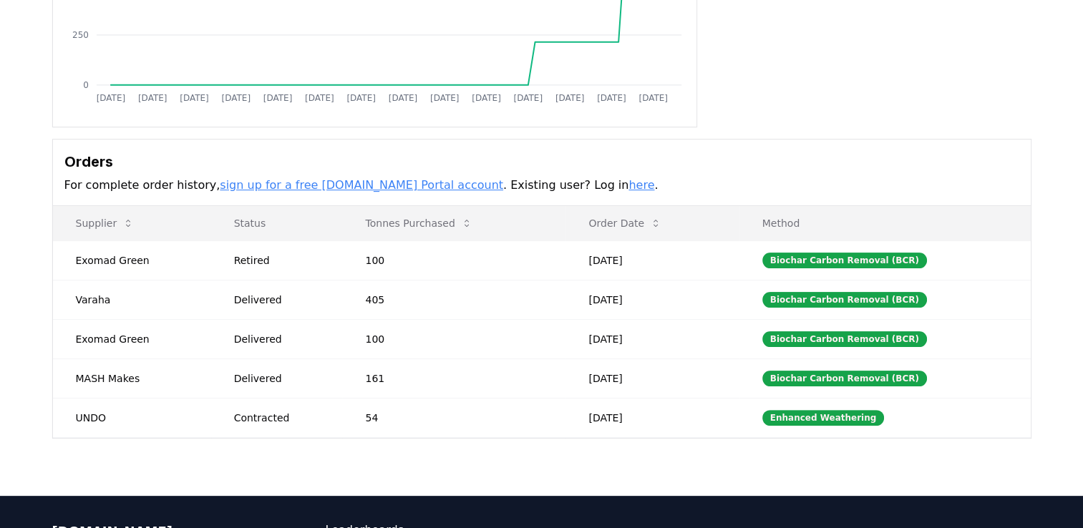
scroll to position [215, 0]
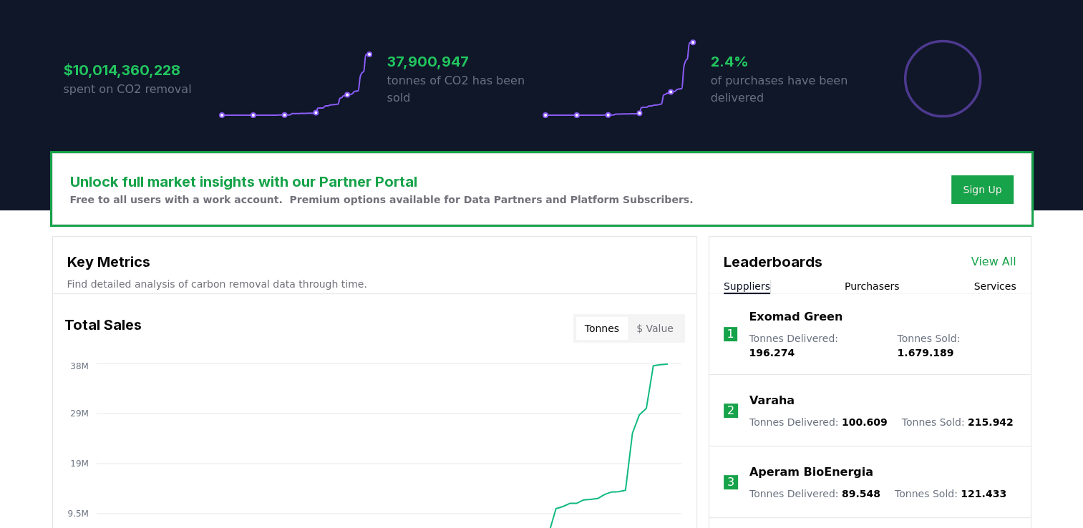
scroll to position [400, 0]
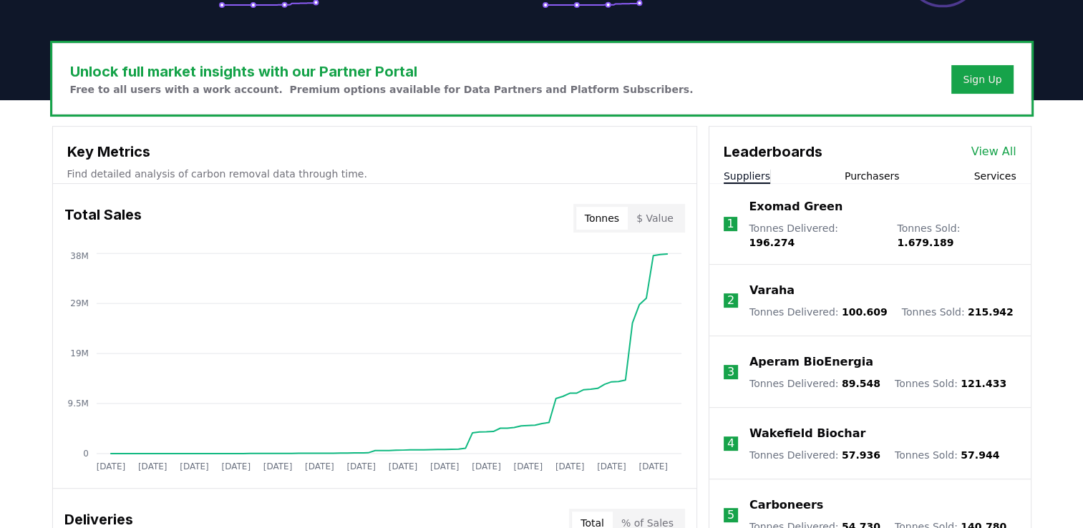
click at [879, 169] on button "Purchasers" at bounding box center [872, 176] width 55 height 14
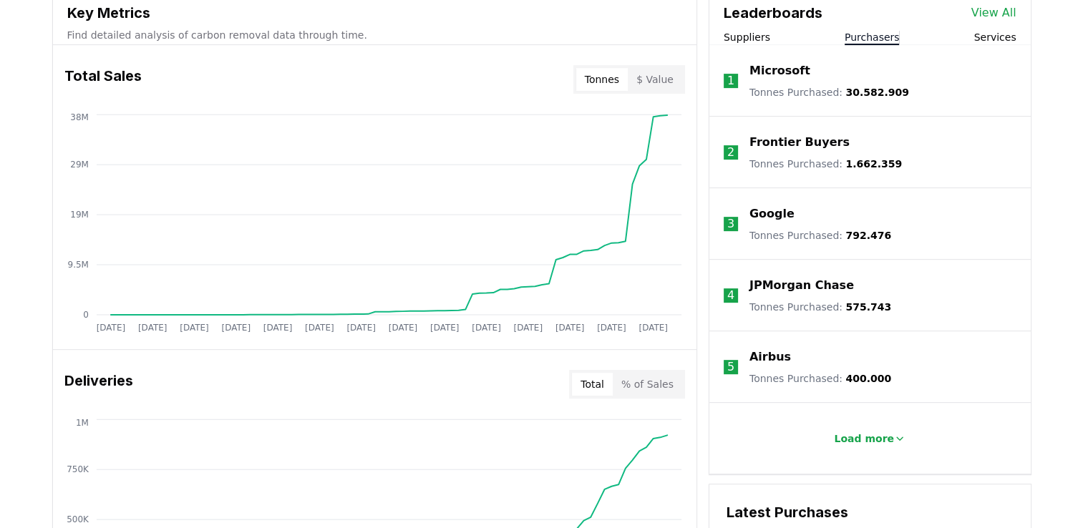
scroll to position [758, 0]
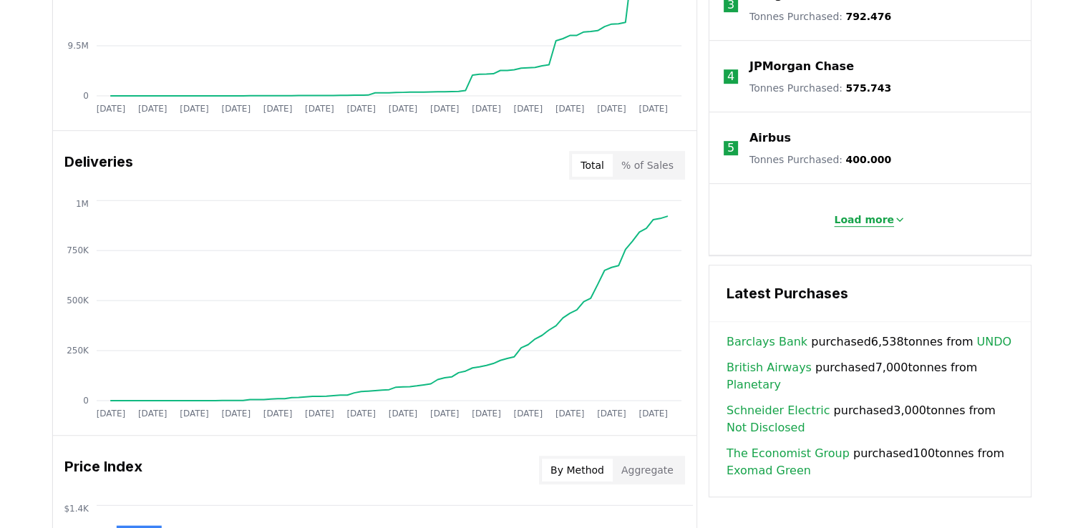
click at [876, 213] on p "Load more" at bounding box center [864, 220] width 60 height 14
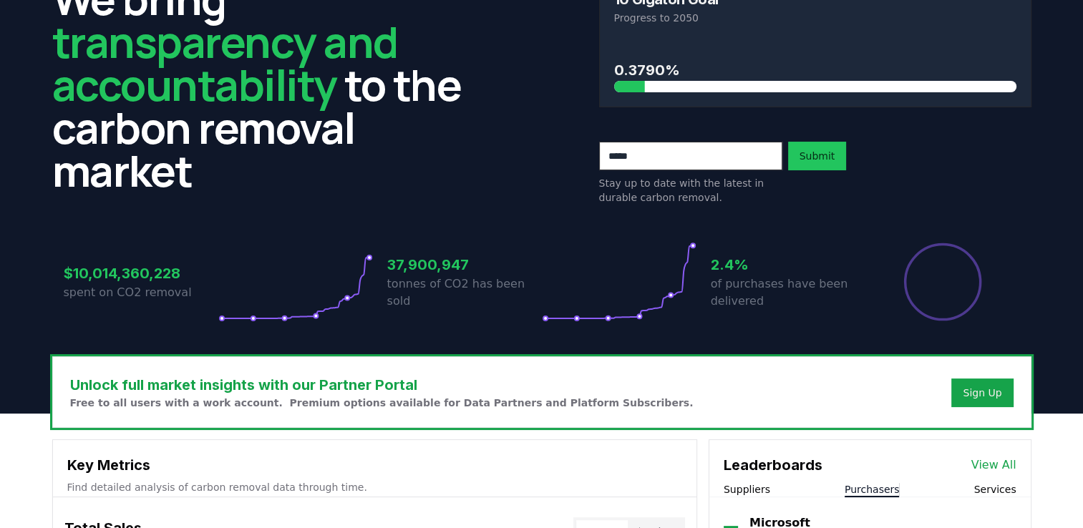
scroll to position [0, 0]
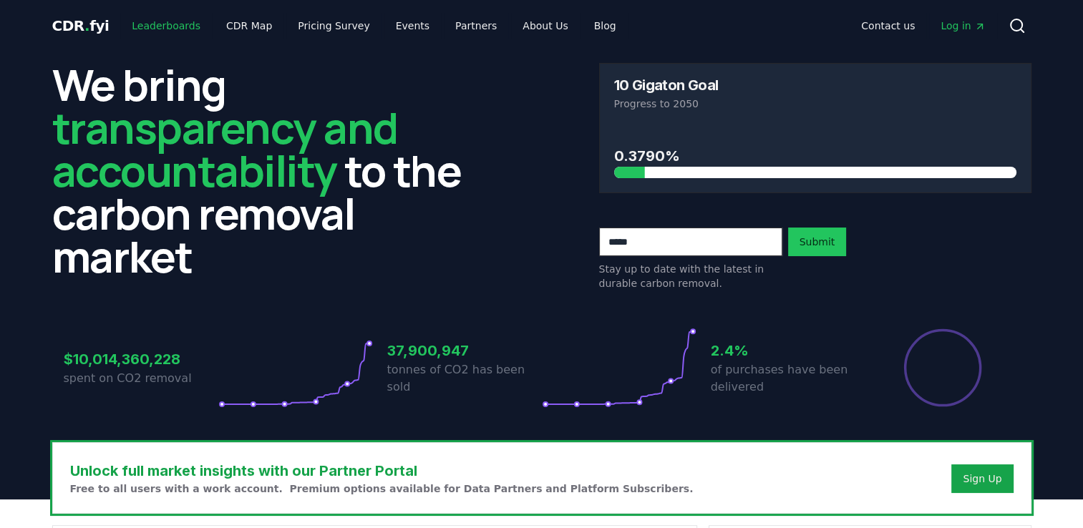
click at [163, 33] on link "Leaderboards" at bounding box center [166, 26] width 92 height 26
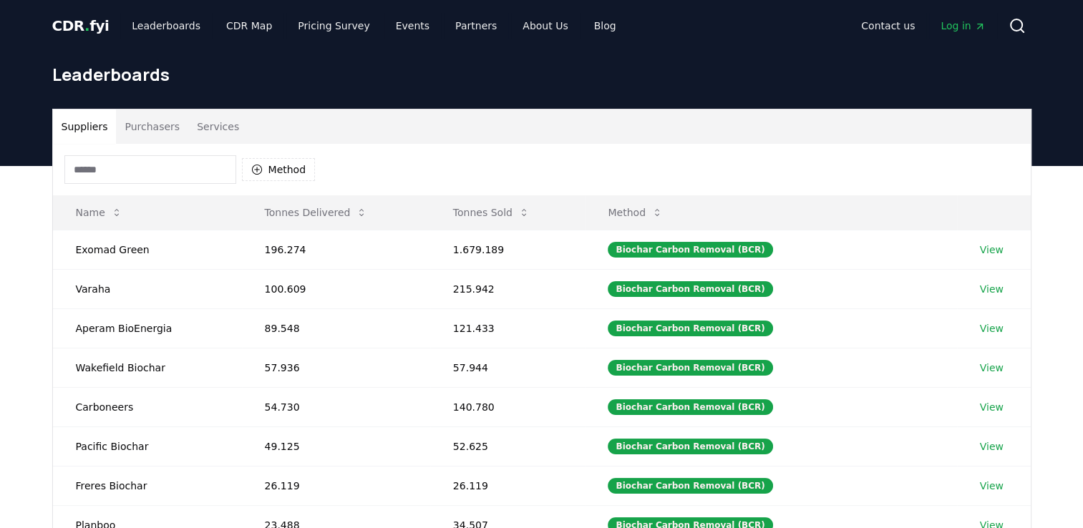
click at [145, 130] on button "Purchasers" at bounding box center [152, 127] width 72 height 34
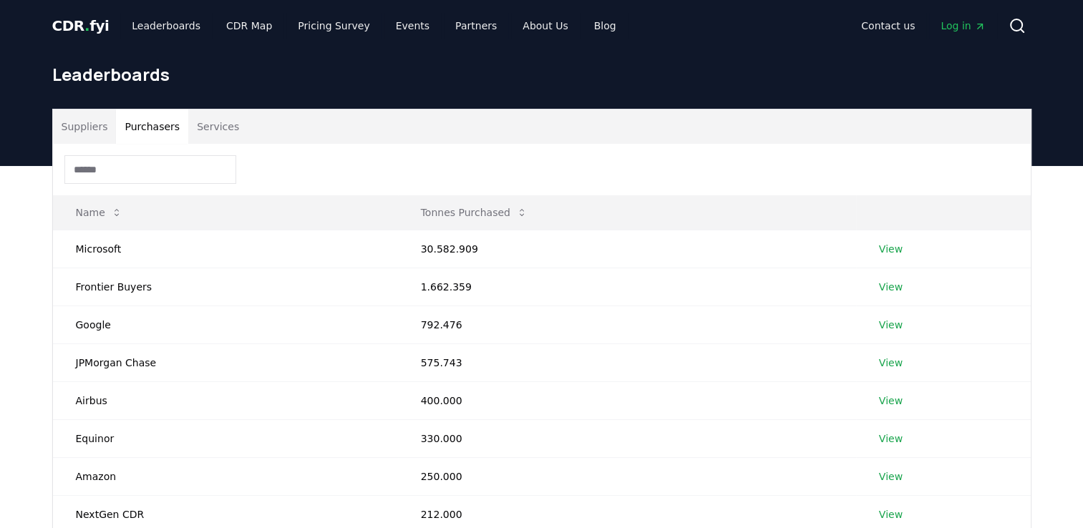
click at [135, 164] on input at bounding box center [150, 169] width 172 height 29
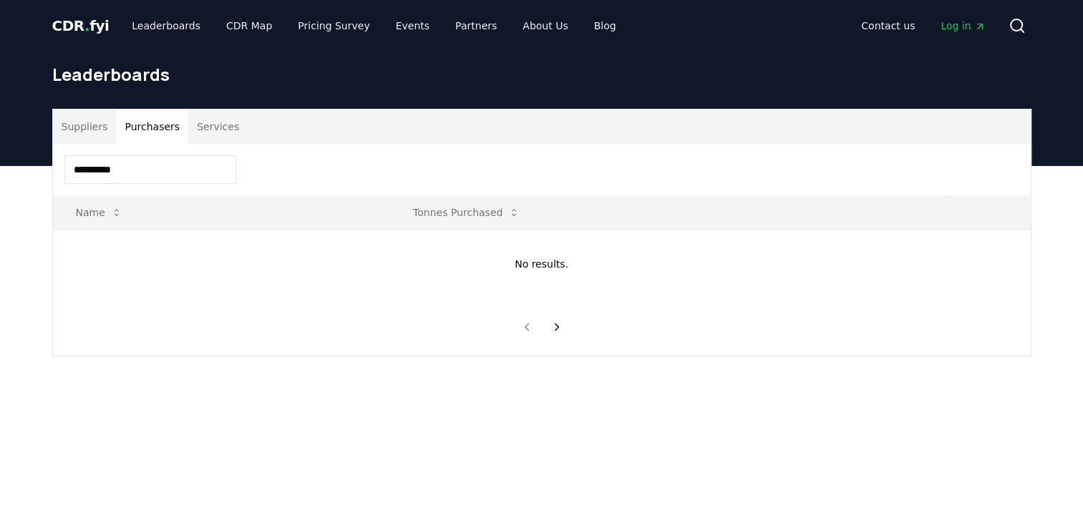
click at [135, 164] on input "**********" at bounding box center [150, 169] width 172 height 29
type input "**"
click at [135, 164] on input "**" at bounding box center [150, 169] width 172 height 29
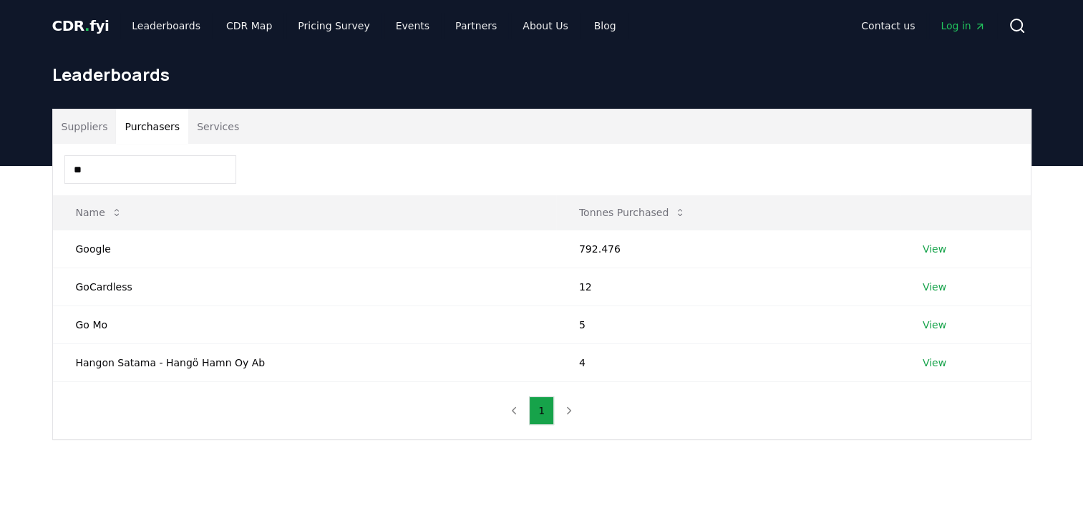
type input "*"
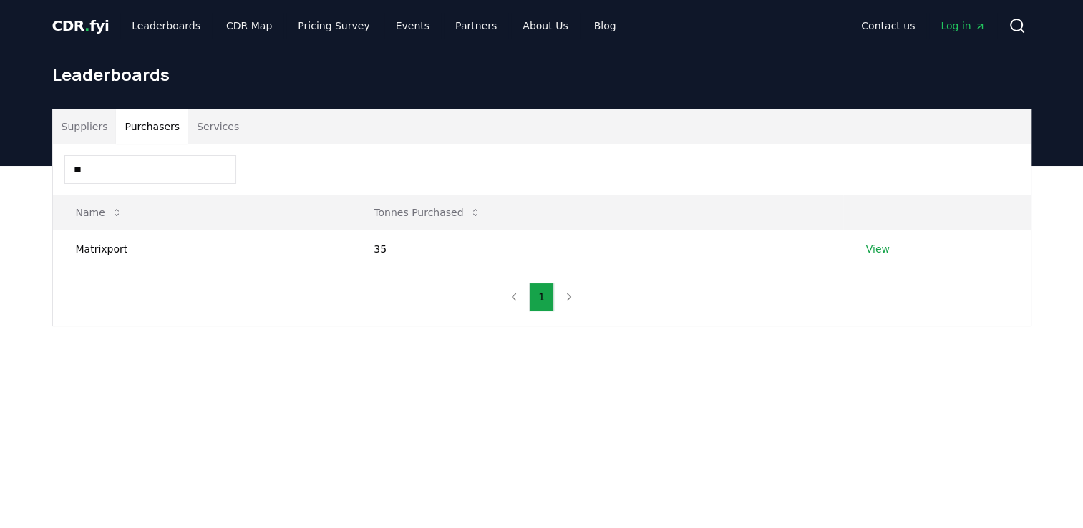
type input "*"
type input "*****"
click at [899, 246] on link "View" at bounding box center [898, 249] width 24 height 14
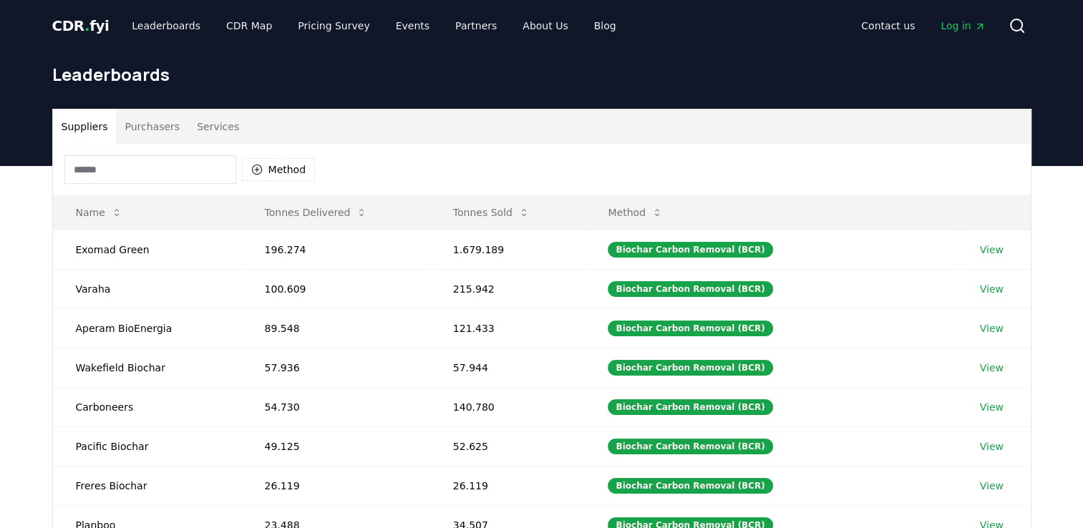
click at [145, 135] on button "Purchasers" at bounding box center [152, 127] width 72 height 34
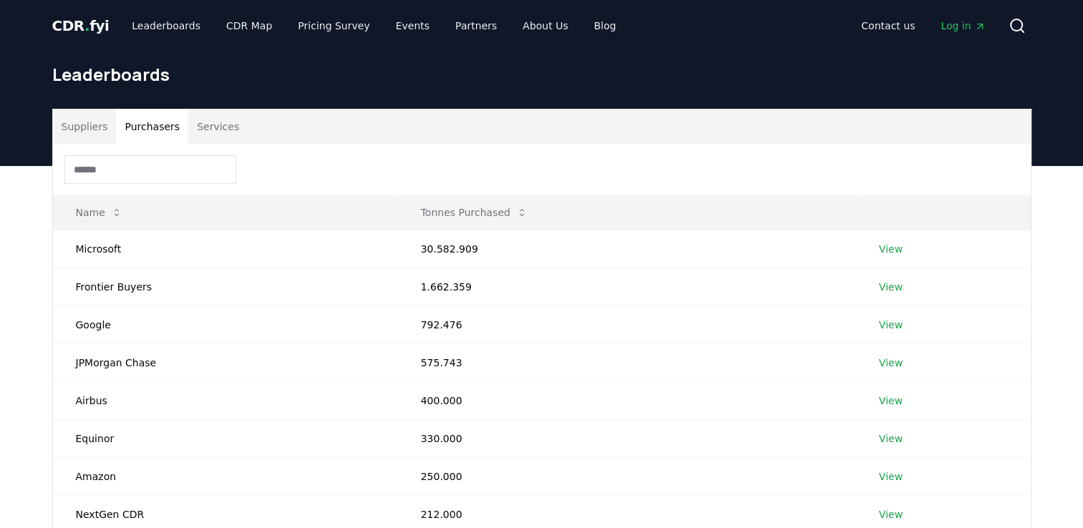
click at [143, 164] on input at bounding box center [150, 169] width 172 height 29
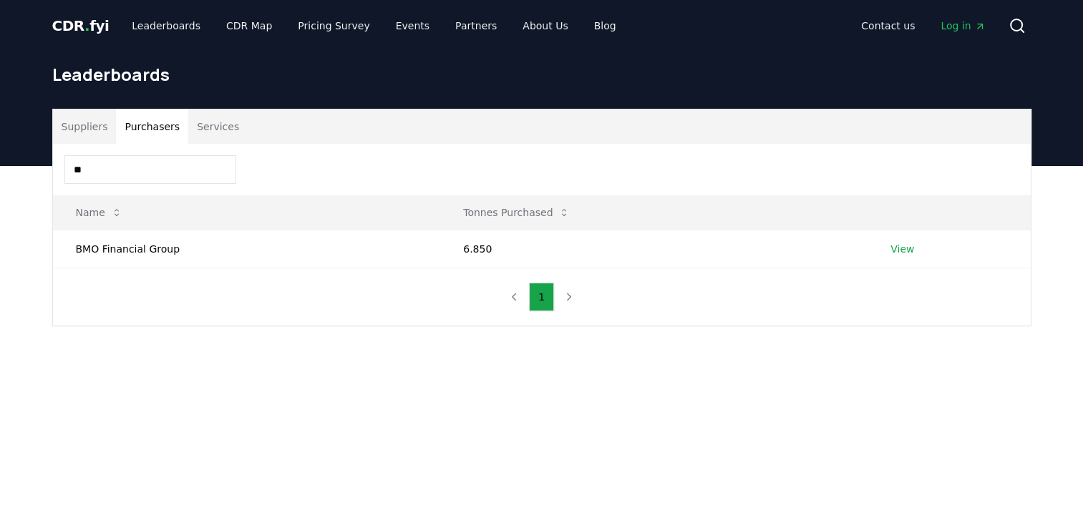
type input "*"
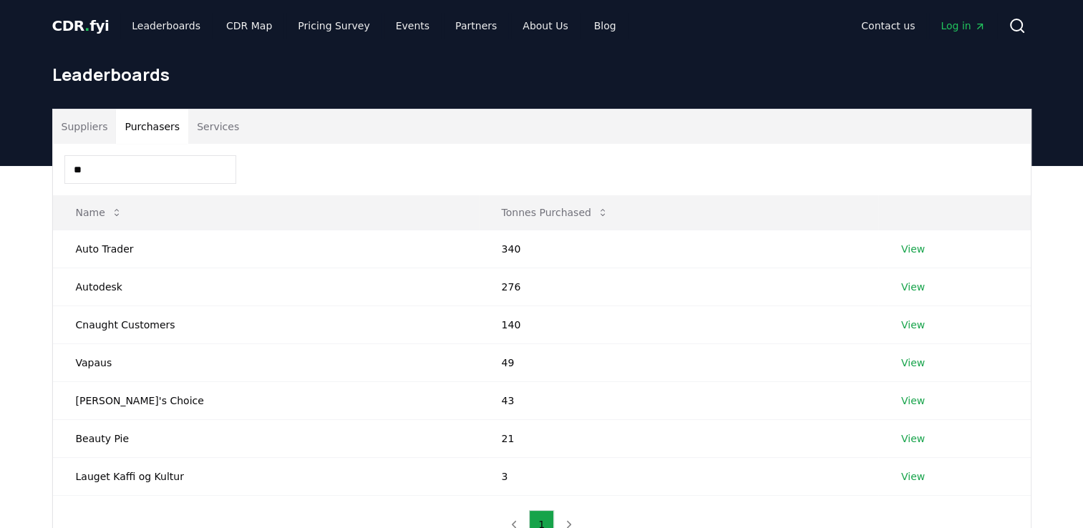
type input "*"
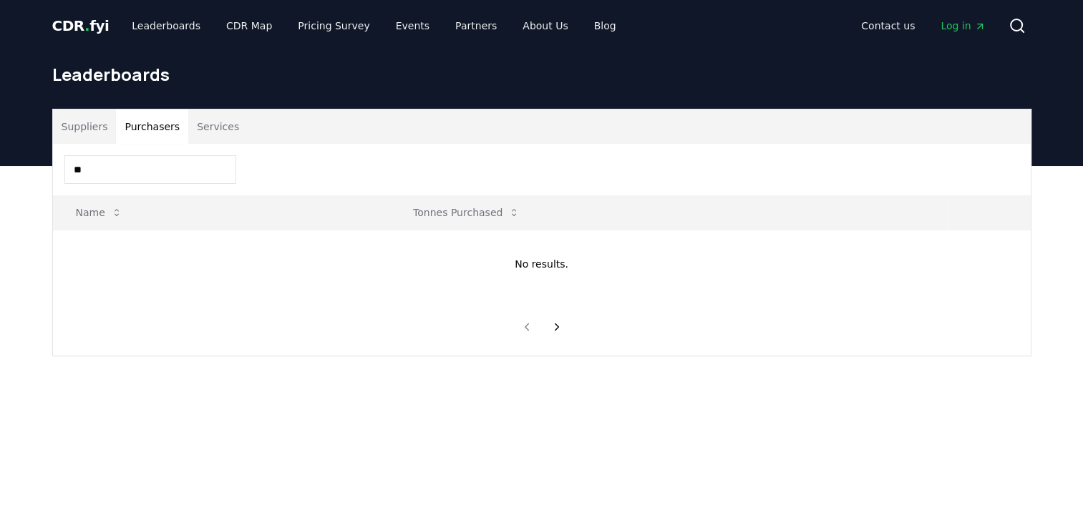
type input "*"
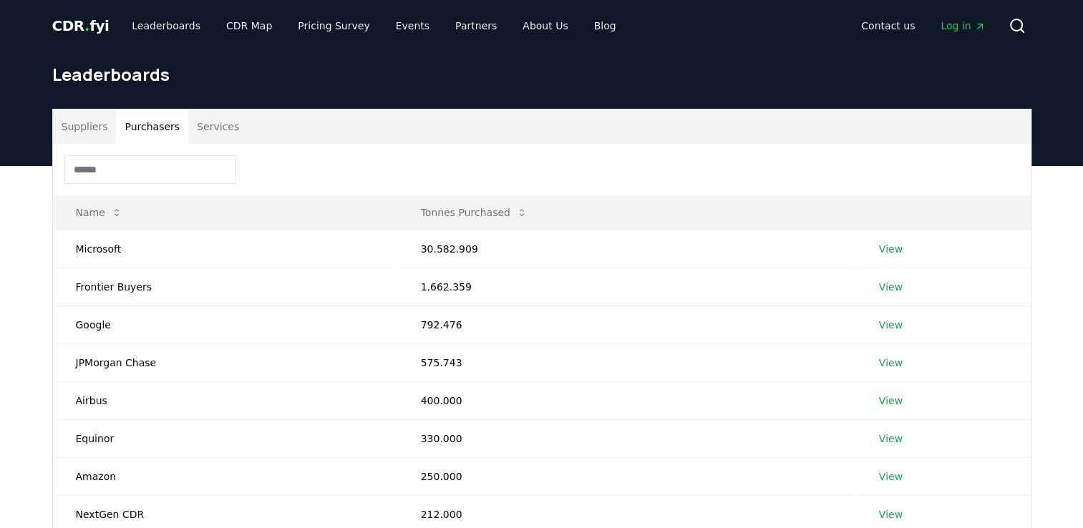
click at [46, 231] on div "Suppliers Purchasers Services Name Tonnes Purchased Microsoft 30.582.909 View F…" at bounding box center [542, 388] width 1002 height 559
